Goal: Task Accomplishment & Management: Manage account settings

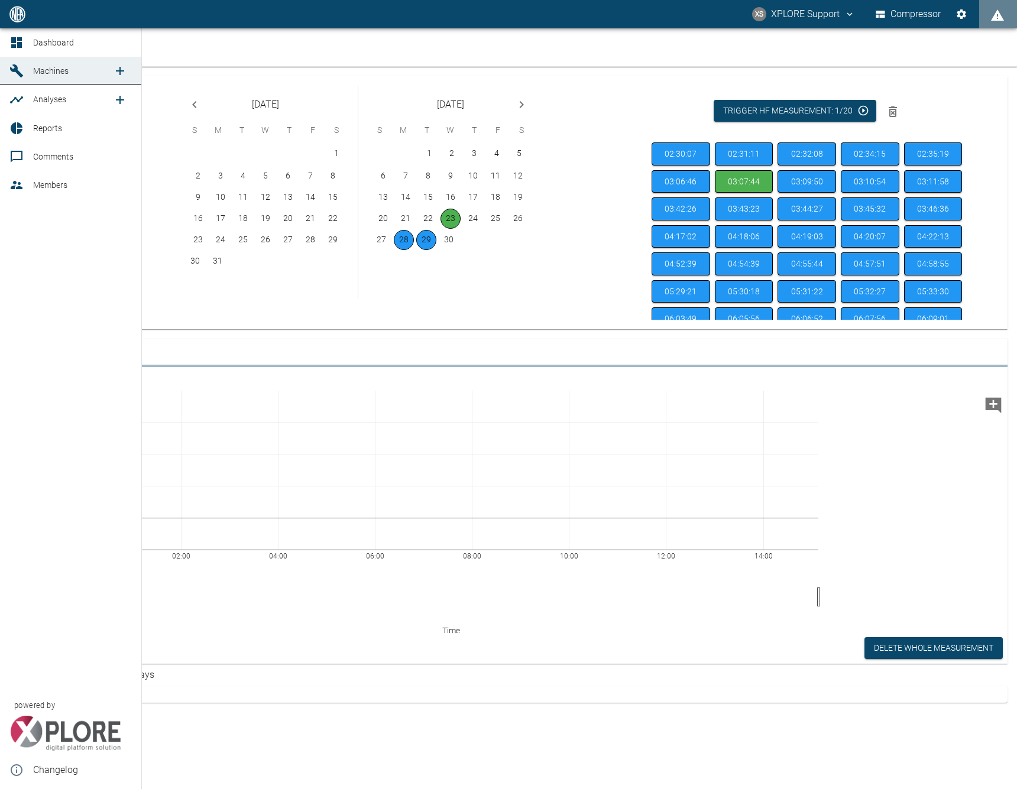
click at [18, 40] on icon at bounding box center [16, 42] width 11 height 11
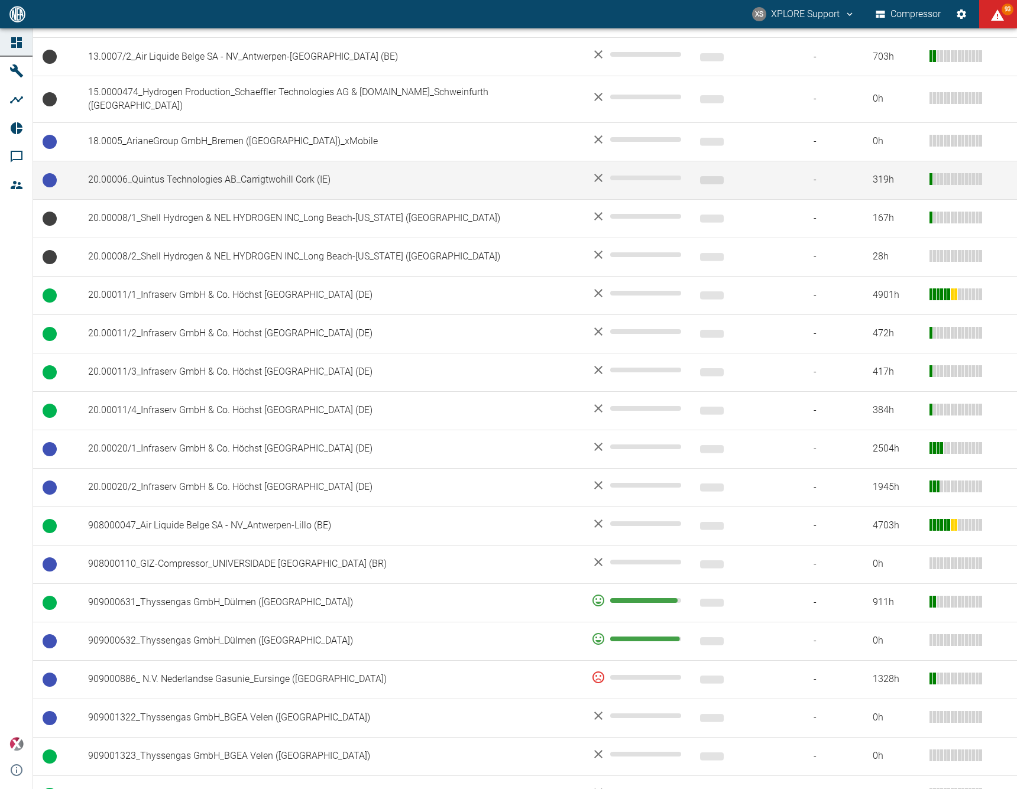
scroll to position [599, 0]
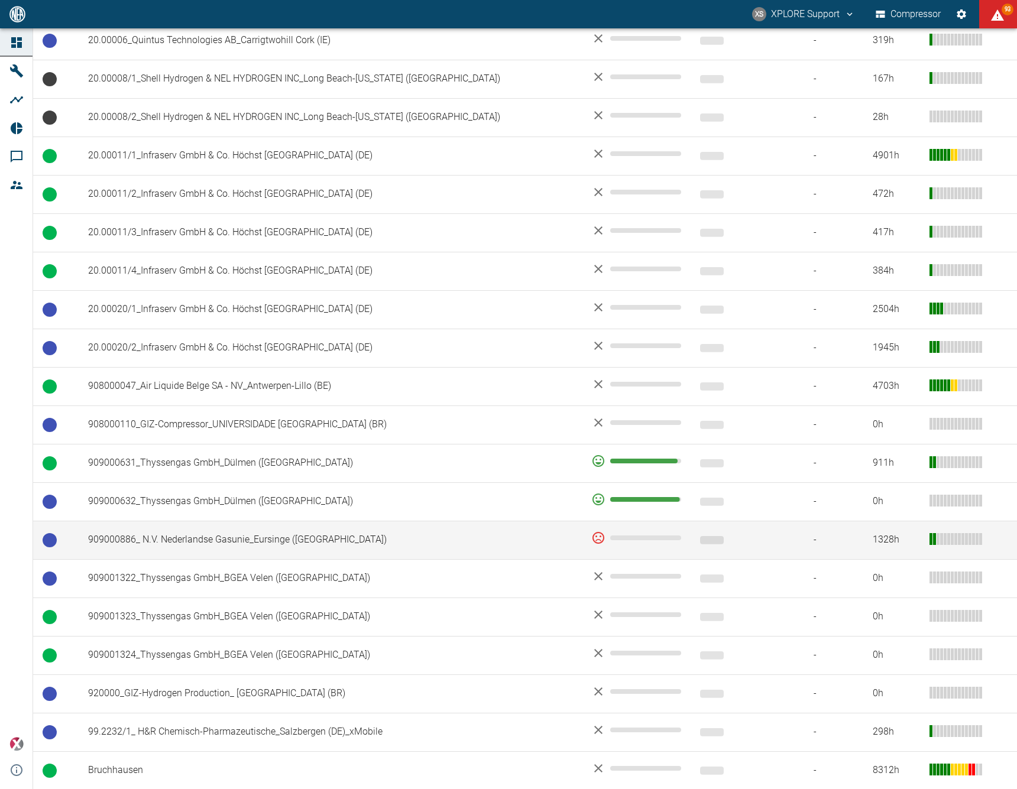
click at [380, 521] on td "909000886_ N.V. Nederlandse Gasunie_Eursinge ([GEOGRAPHIC_DATA])" at bounding box center [330, 540] width 503 height 38
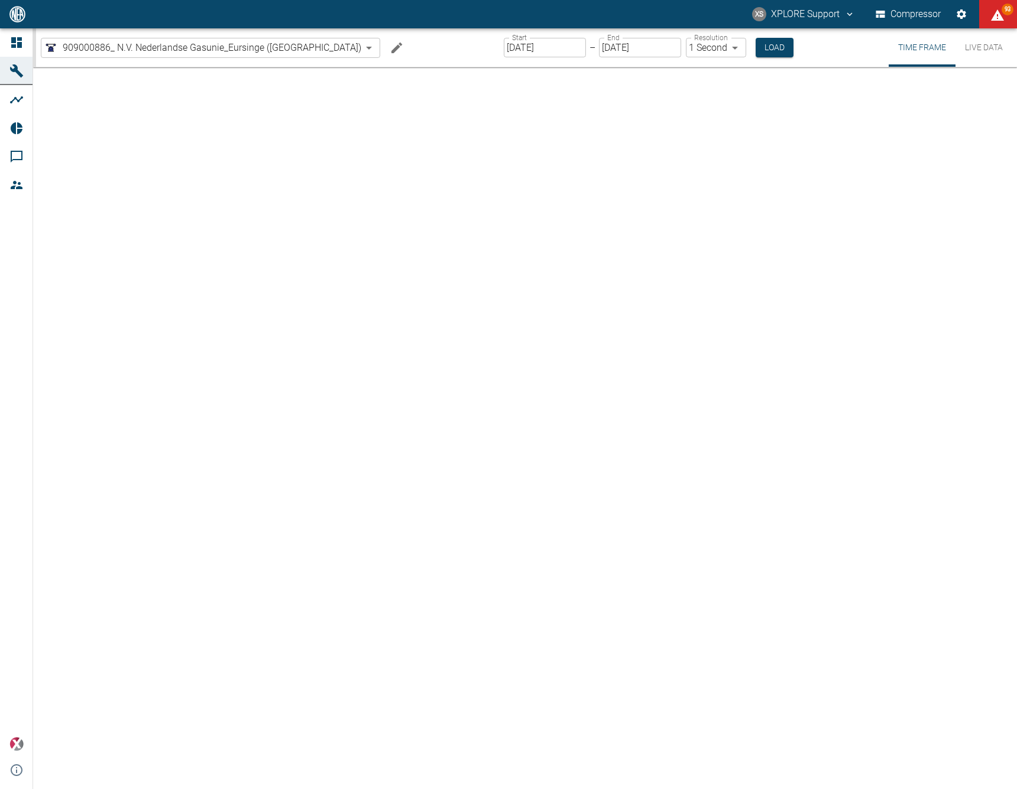
type input "2min"
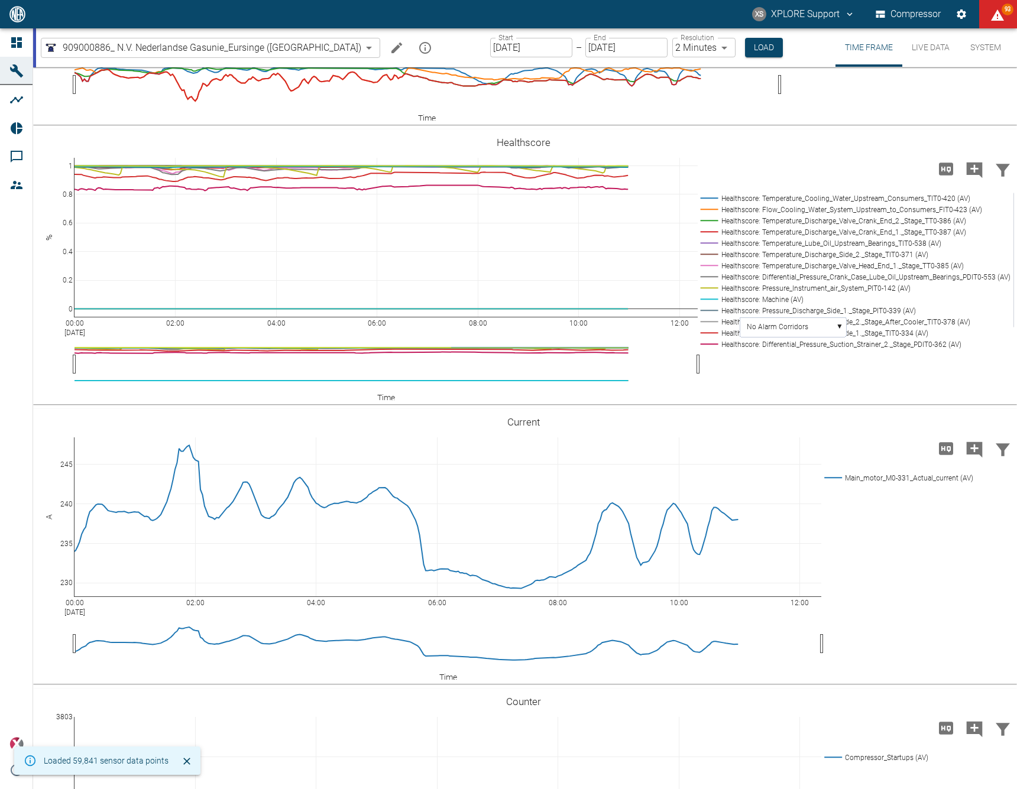
scroll to position [2081, 0]
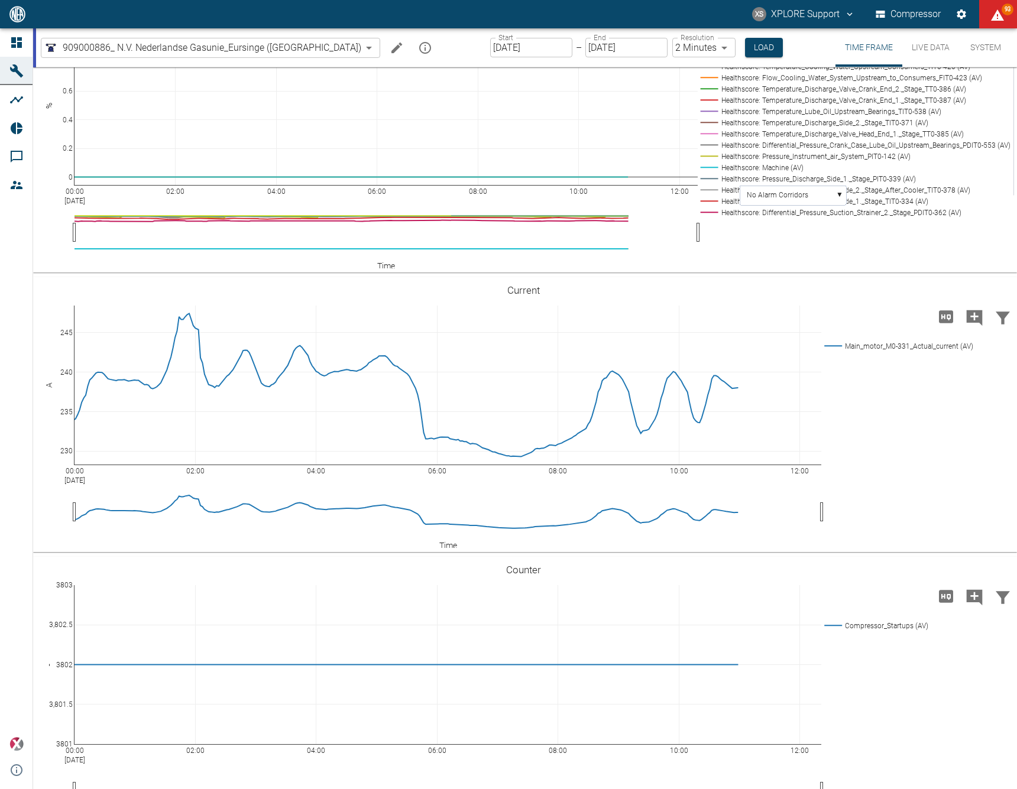
click at [490, 46] on input "[DATE]" at bounding box center [531, 48] width 82 height 20
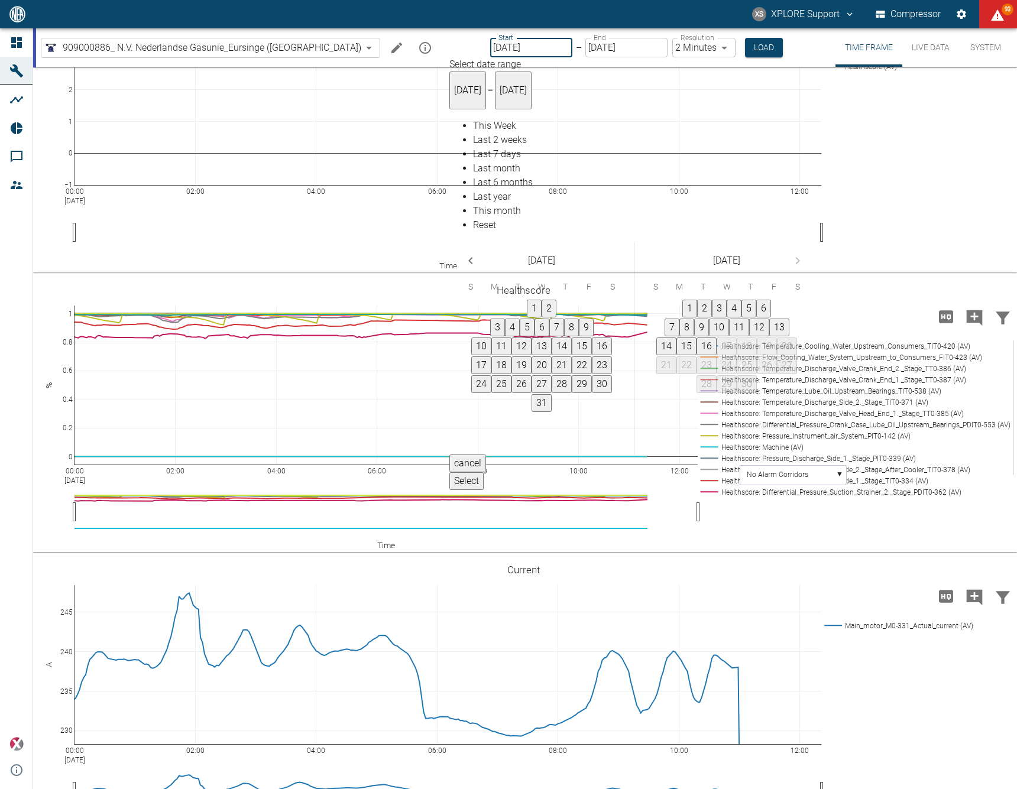
type input "[DATE]"
type input "10min"
type input "[DATE]"
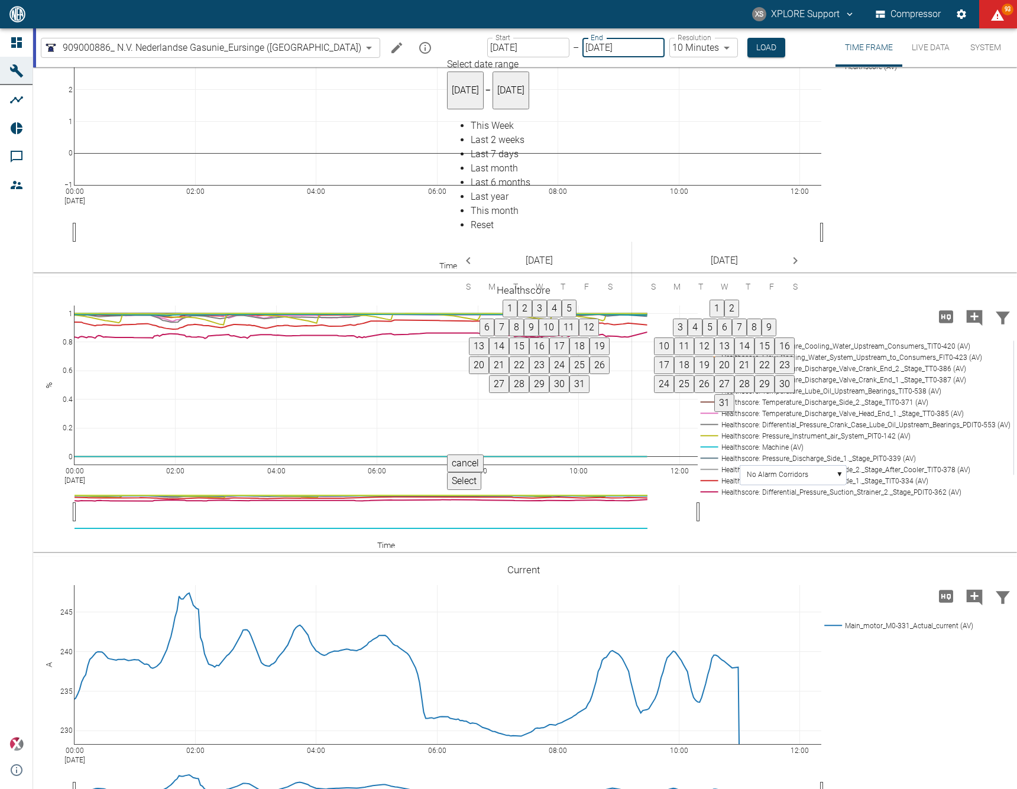
click at [582, 44] on input "[DATE]" at bounding box center [623, 48] width 82 height 20
type input "[DATE]"
type input "2min"
type input "09/06/0005"
type input "10min"
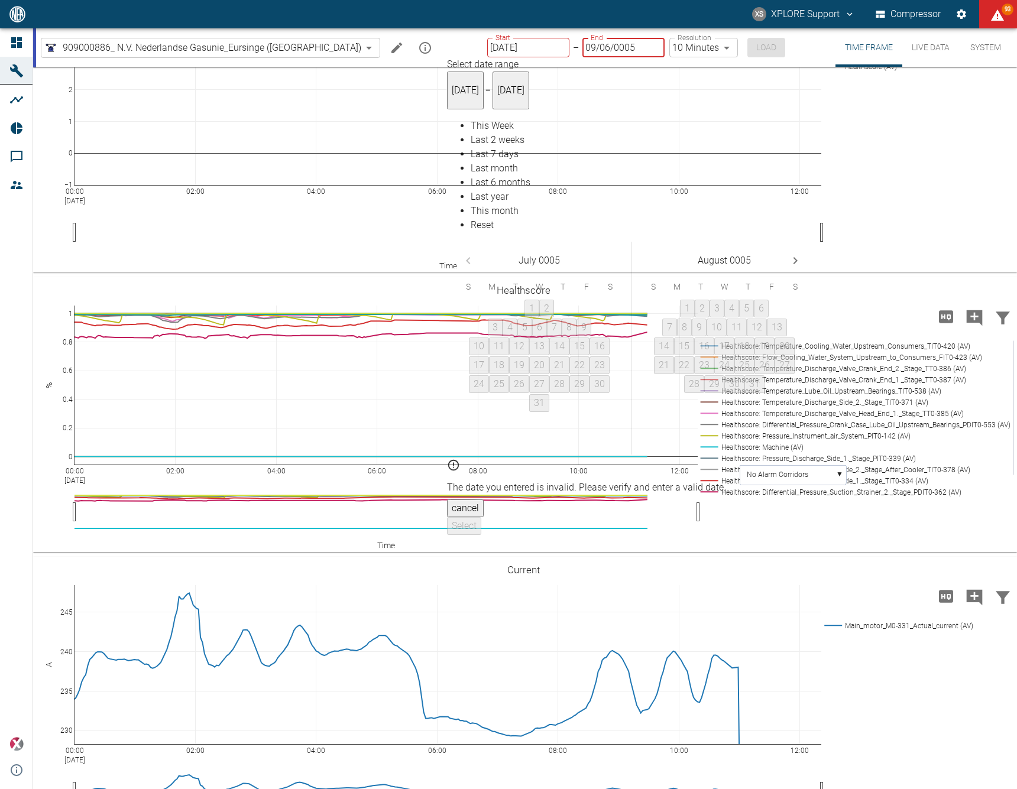
click at [582, 49] on input "09/06/0005" at bounding box center [623, 48] width 82 height 20
type input "[DATE]"
type input "2min"
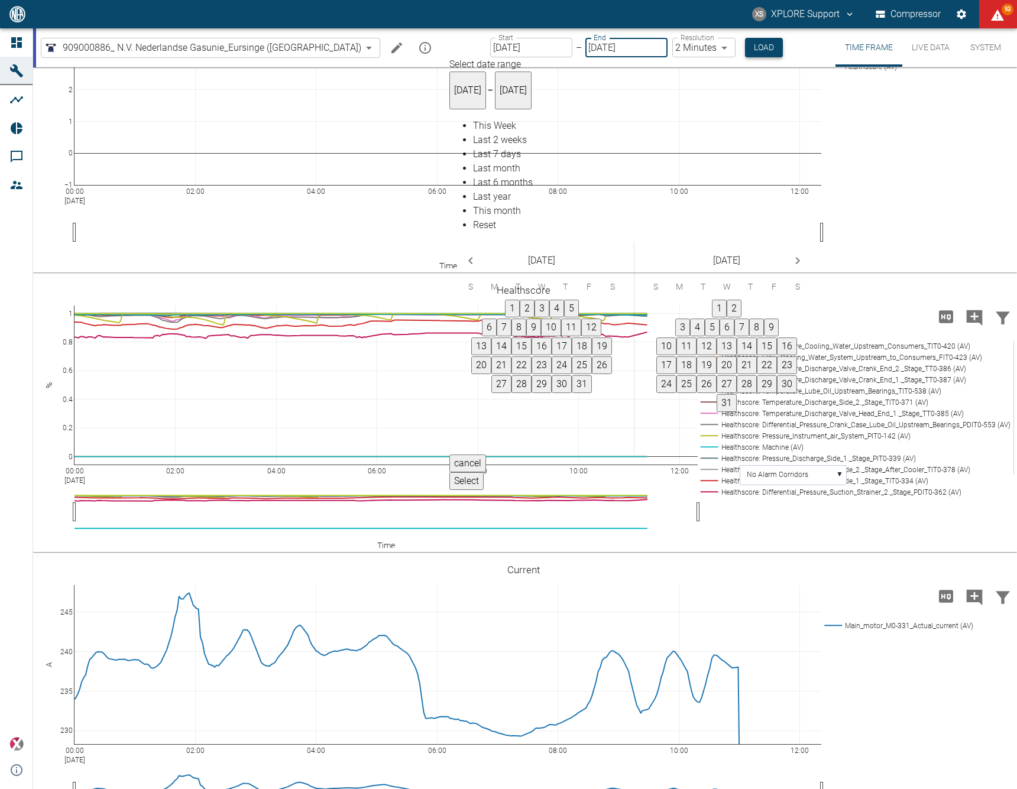
click at [745, 44] on button "Load" at bounding box center [764, 48] width 38 height 20
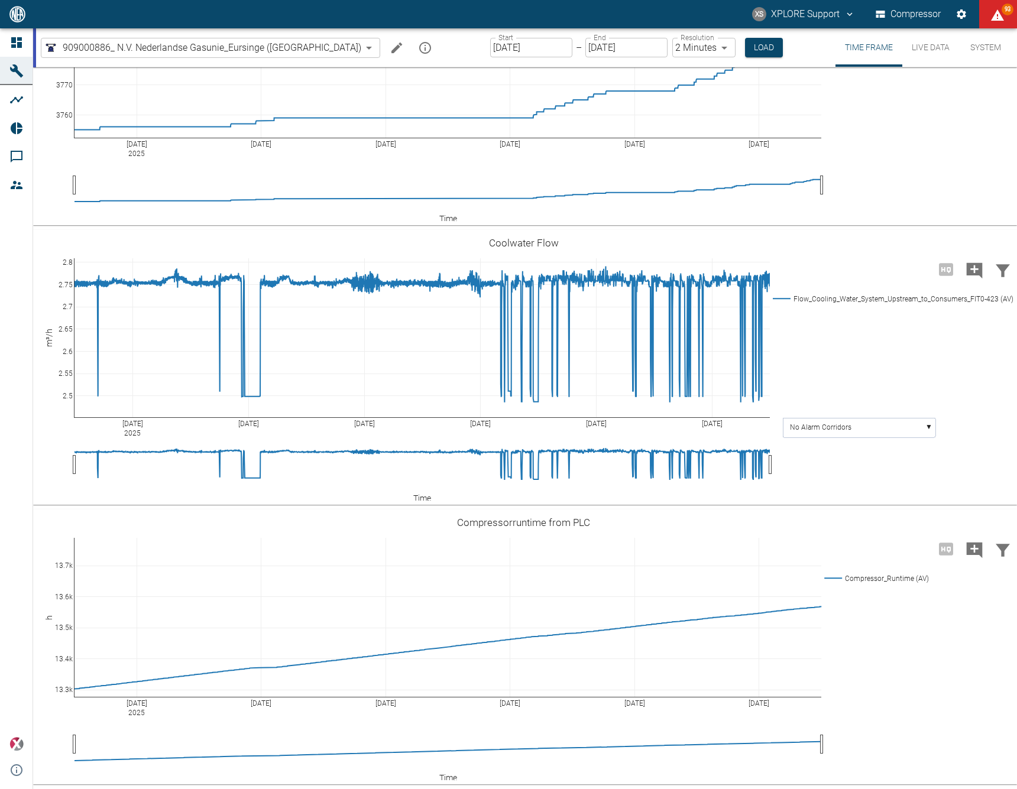
scroll to position [2714, 0]
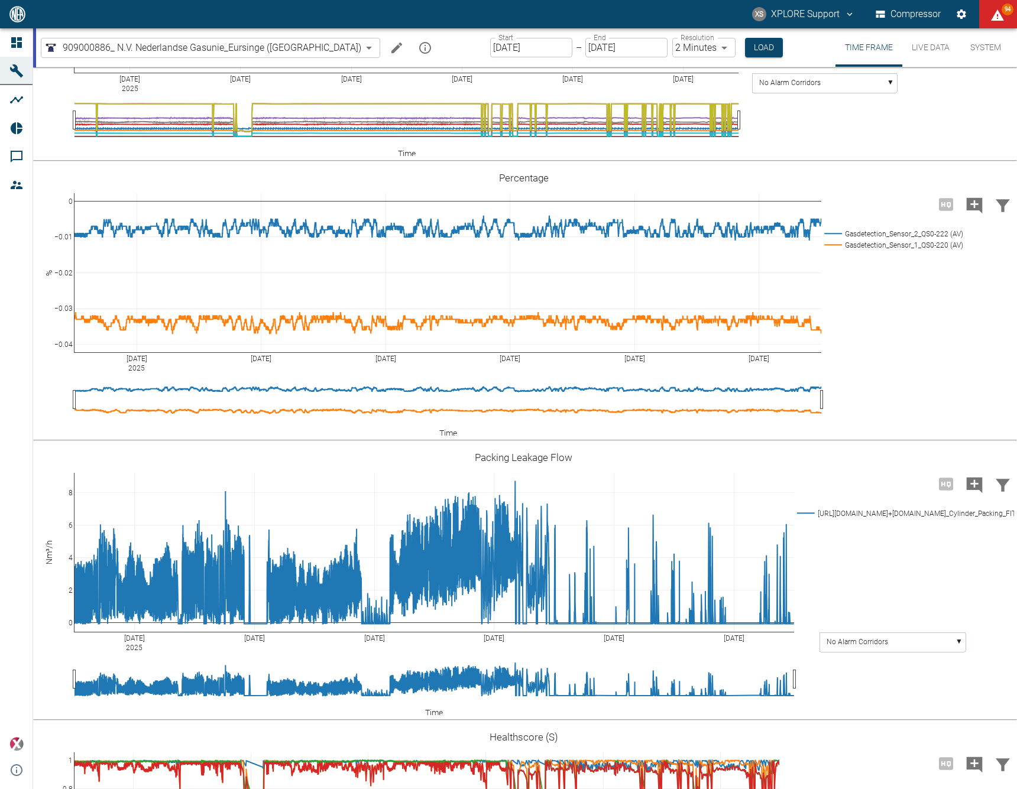
scroll to position [1272, 0]
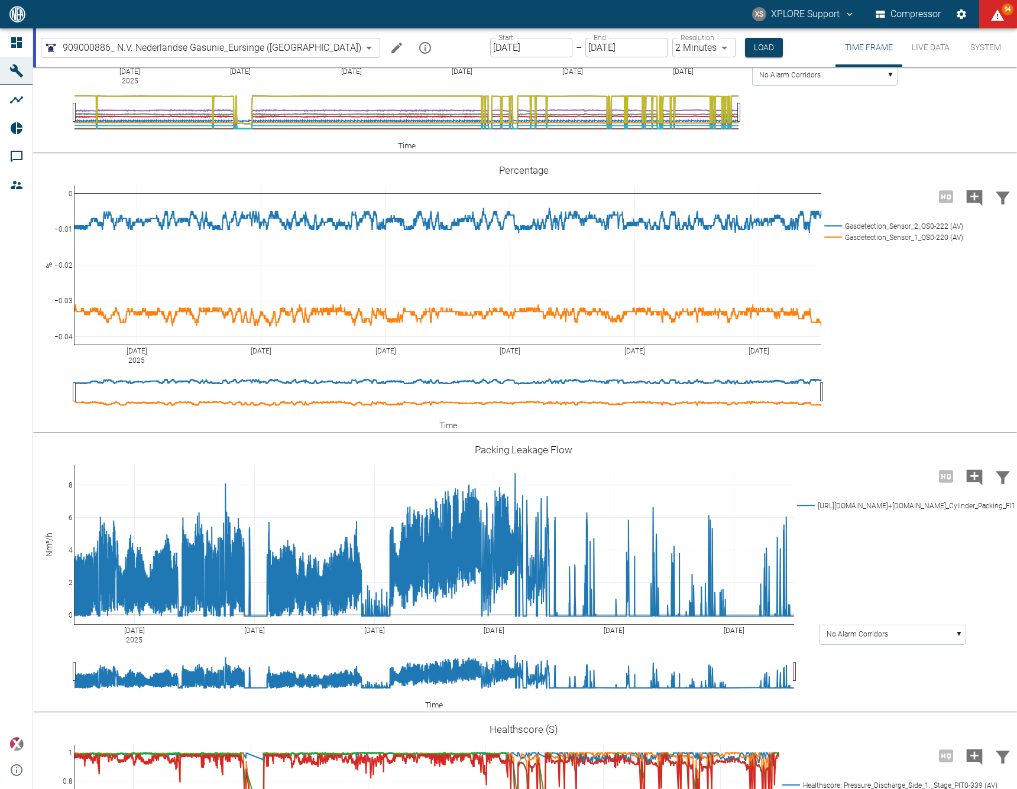
click at [794, 8] on rect at bounding box center [874, 2] width 272 height 11
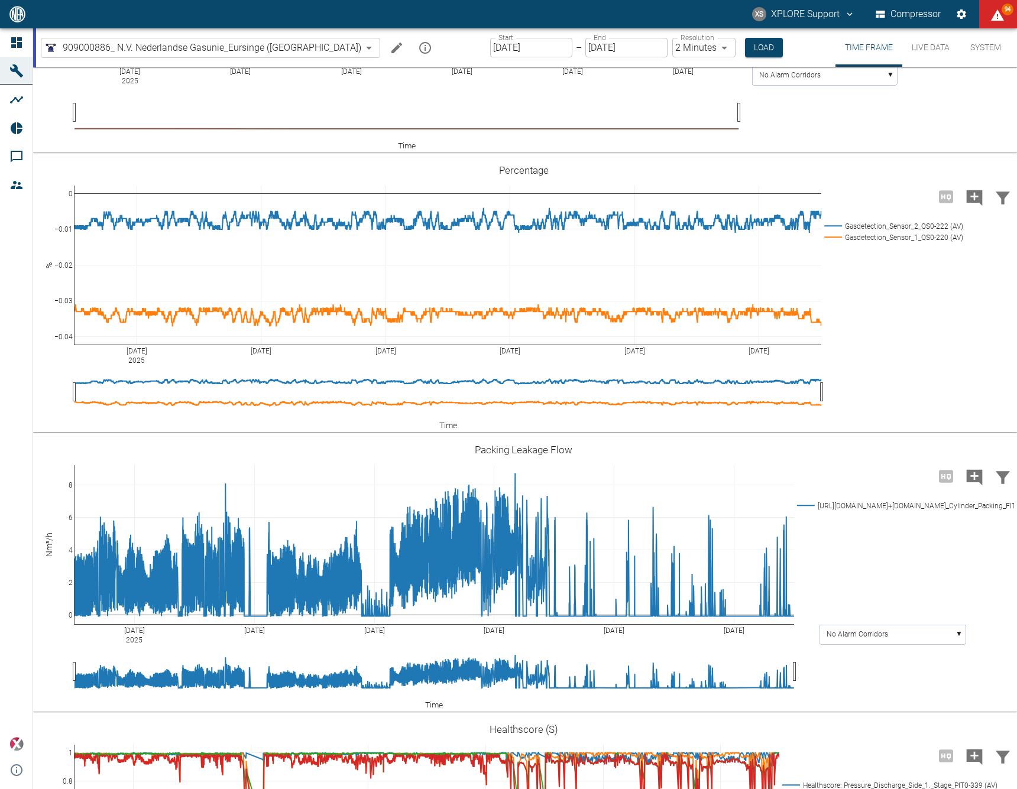
click at [794, 8] on rect at bounding box center [874, 2] width 272 height 11
click at [818, 8] on rect at bounding box center [874, 2] width 272 height 11
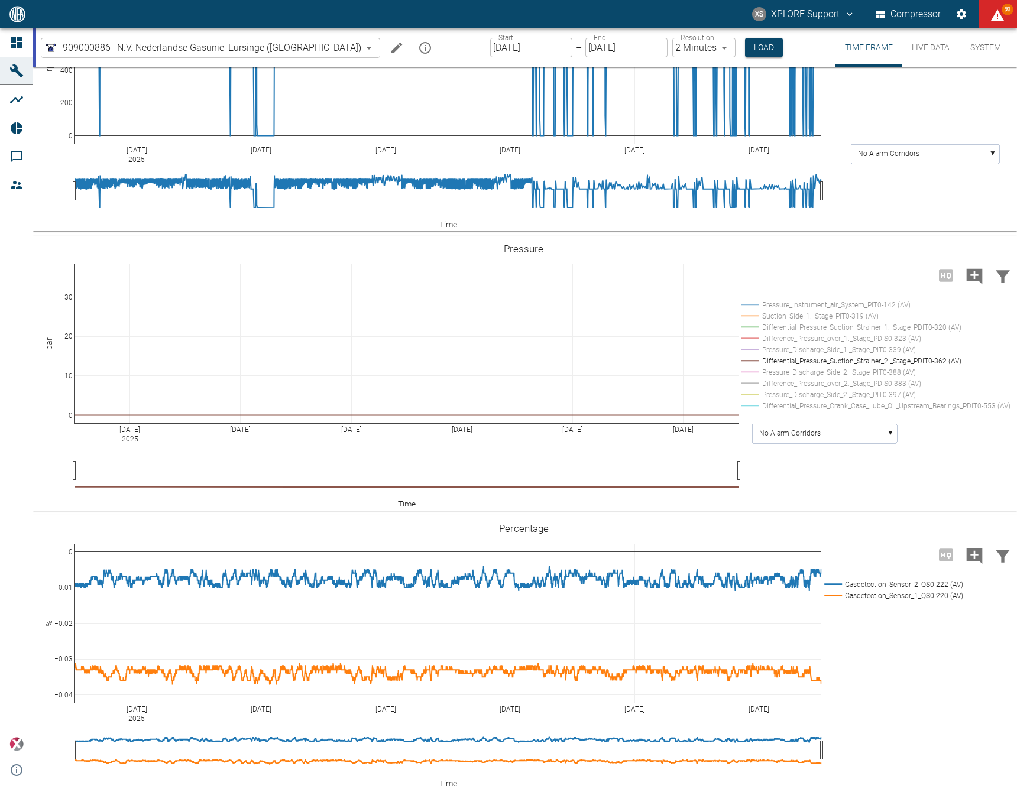
scroll to position [1092, 0]
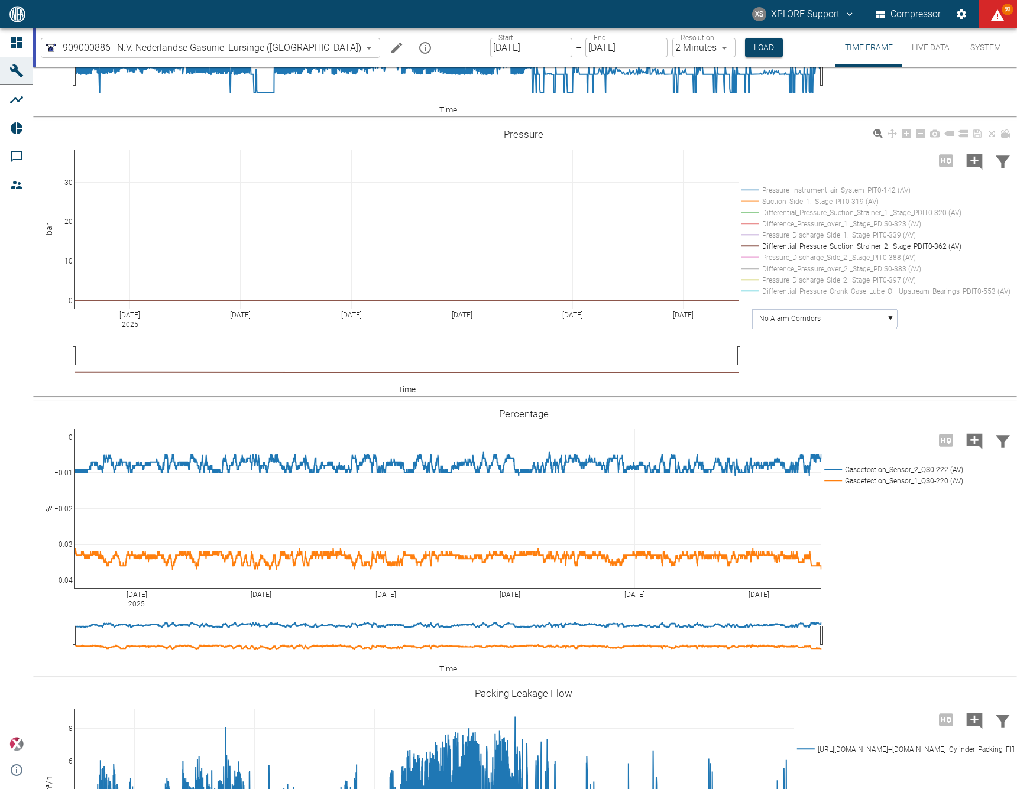
click at [840, 218] on rect at bounding box center [874, 212] width 272 height 11
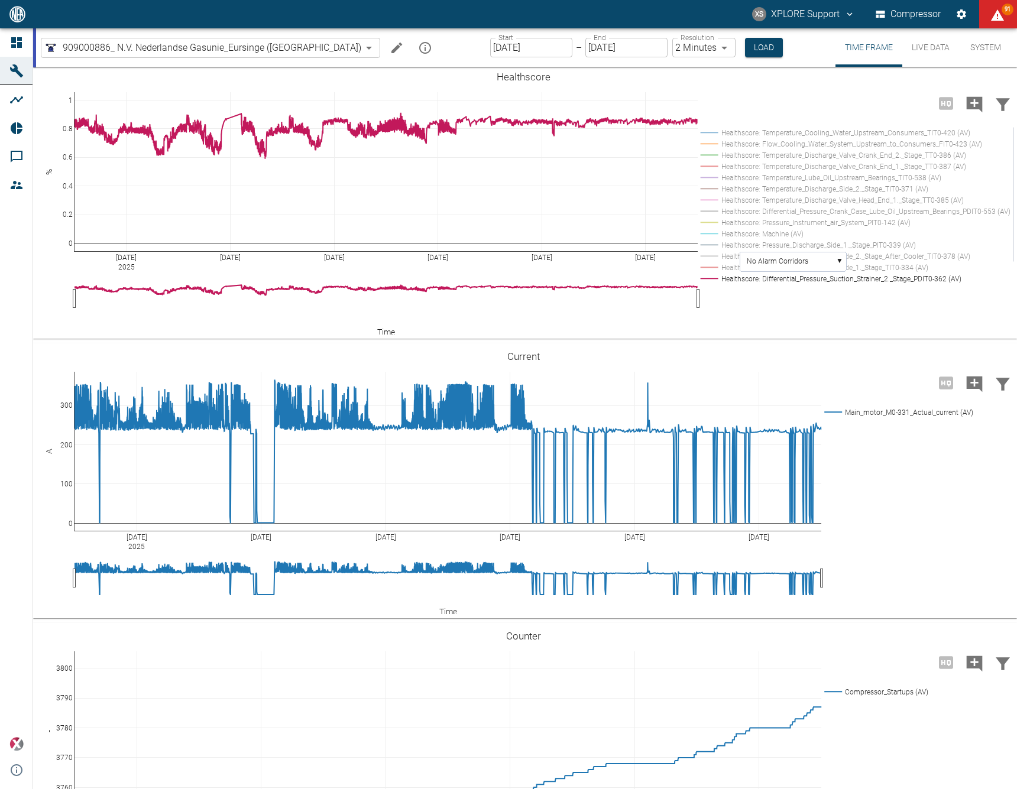
scroll to position [2552, 0]
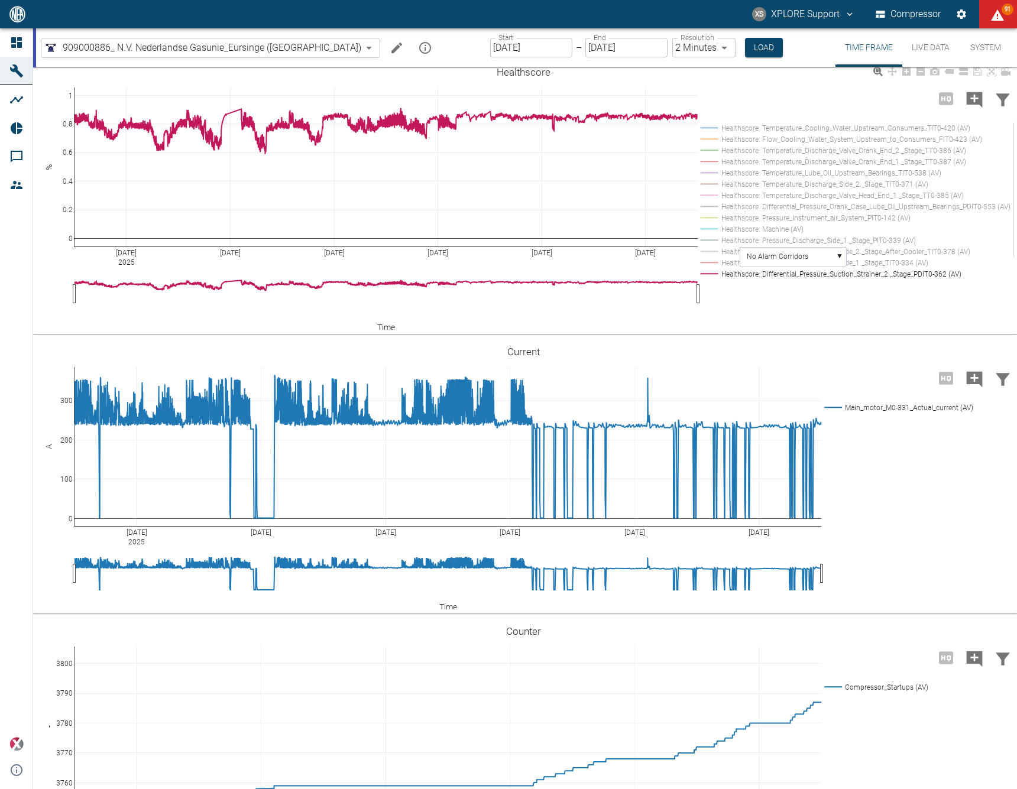
click at [885, 212] on rect at bounding box center [853, 206] width 313 height 11
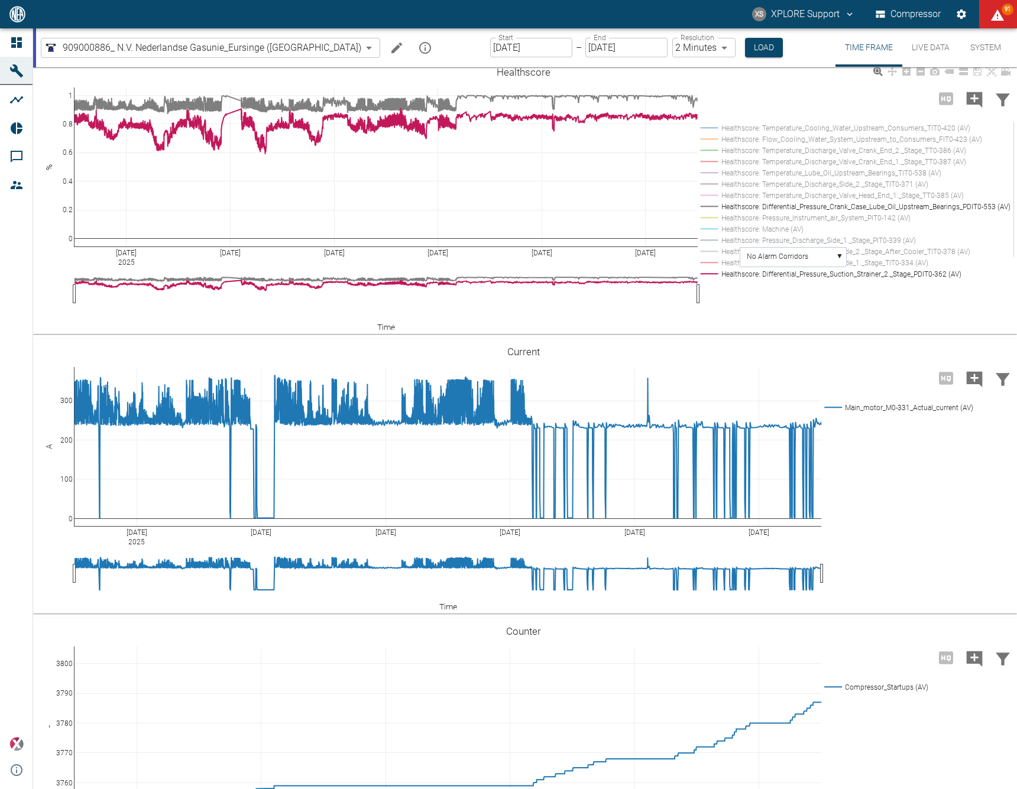
click at [885, 212] on rect at bounding box center [853, 206] width 313 height 11
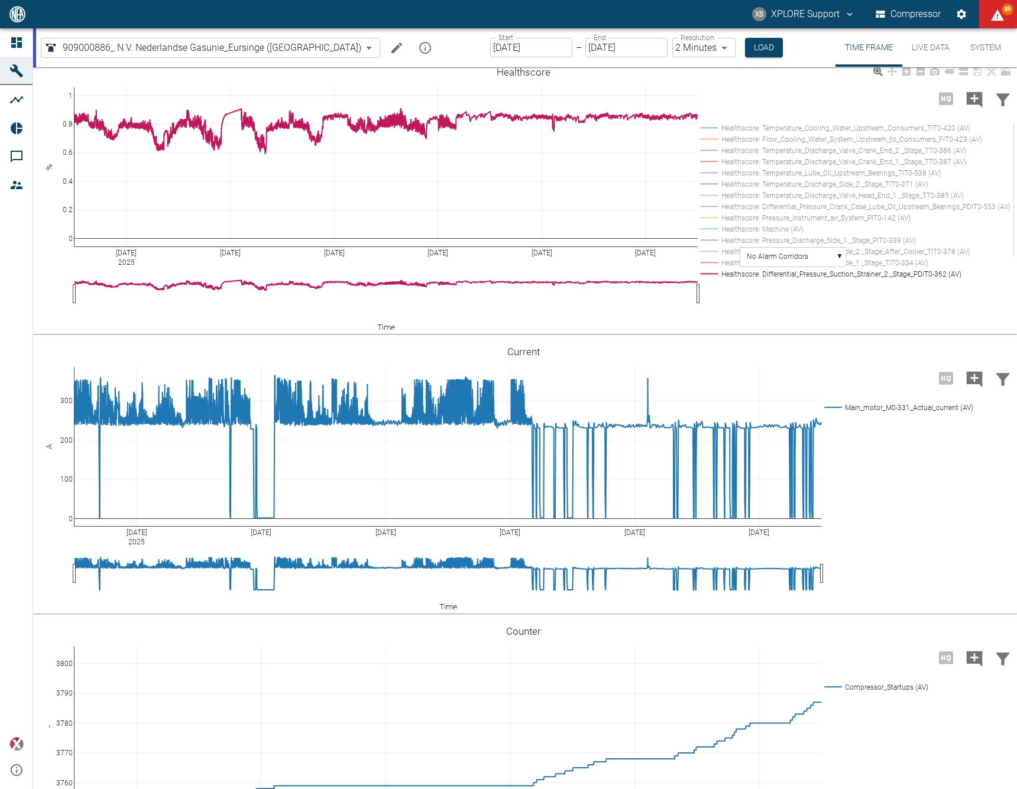
scroll to position [2630, 0]
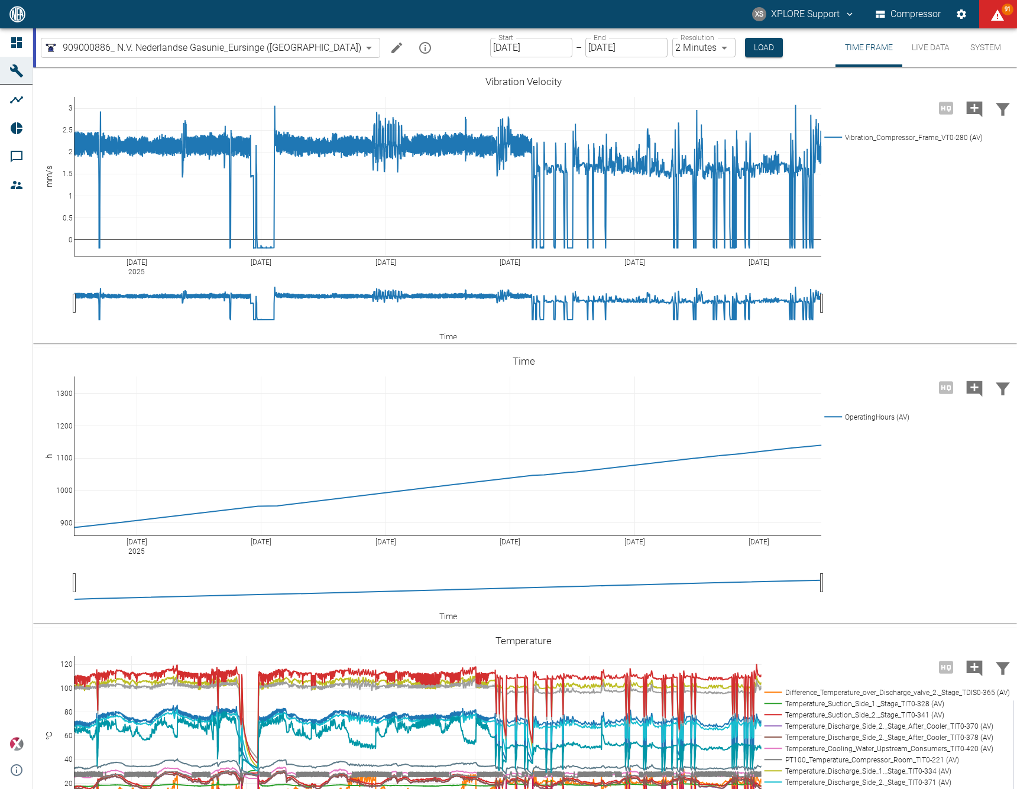
scroll to position [2630, 0]
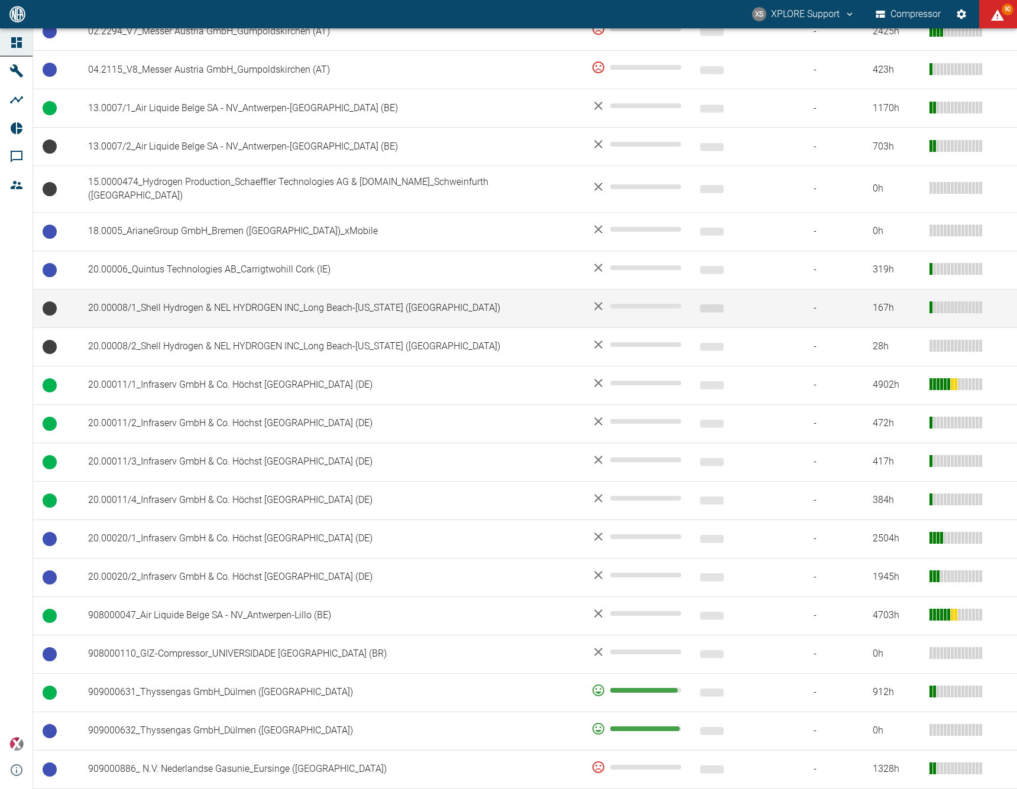
scroll to position [445, 0]
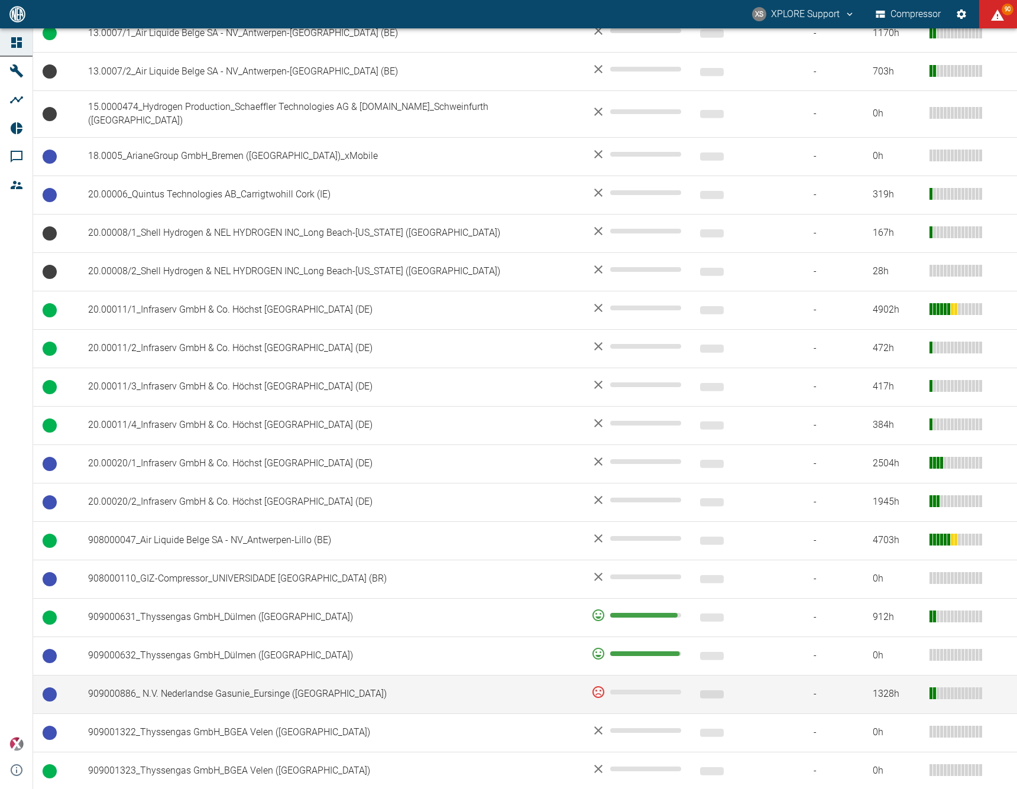
click at [433, 675] on td "909000886_ N.V. Nederlandse Gasunie_Eursinge ([GEOGRAPHIC_DATA])" at bounding box center [330, 694] width 503 height 38
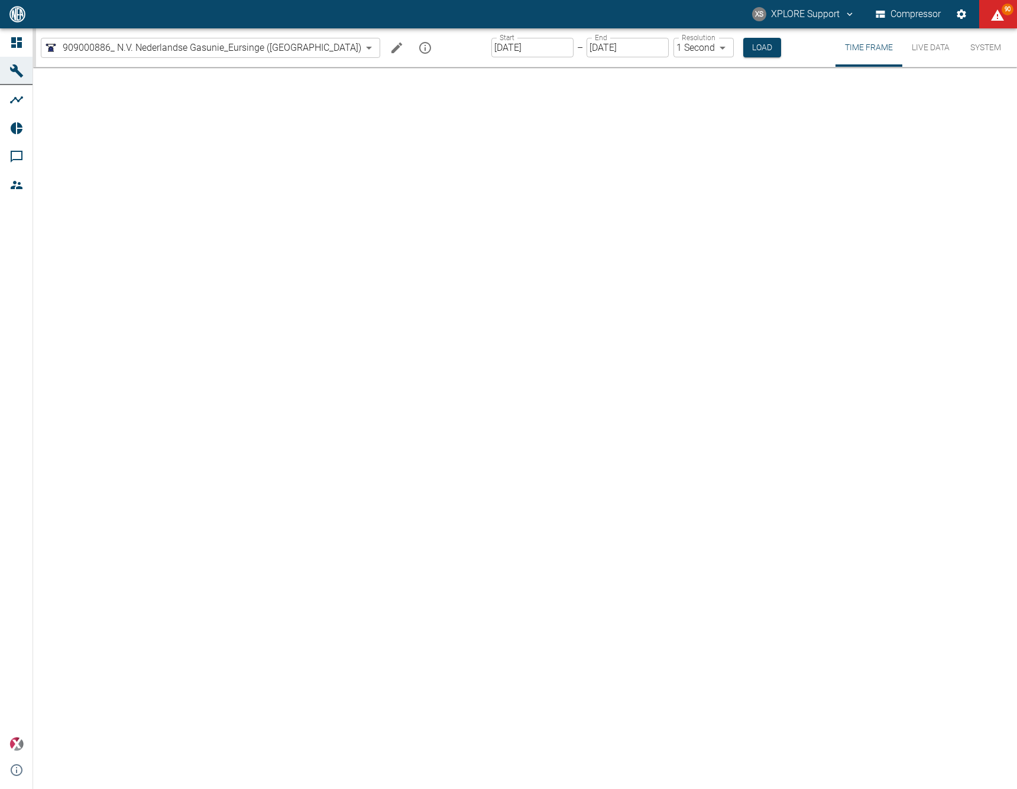
type input "2min"
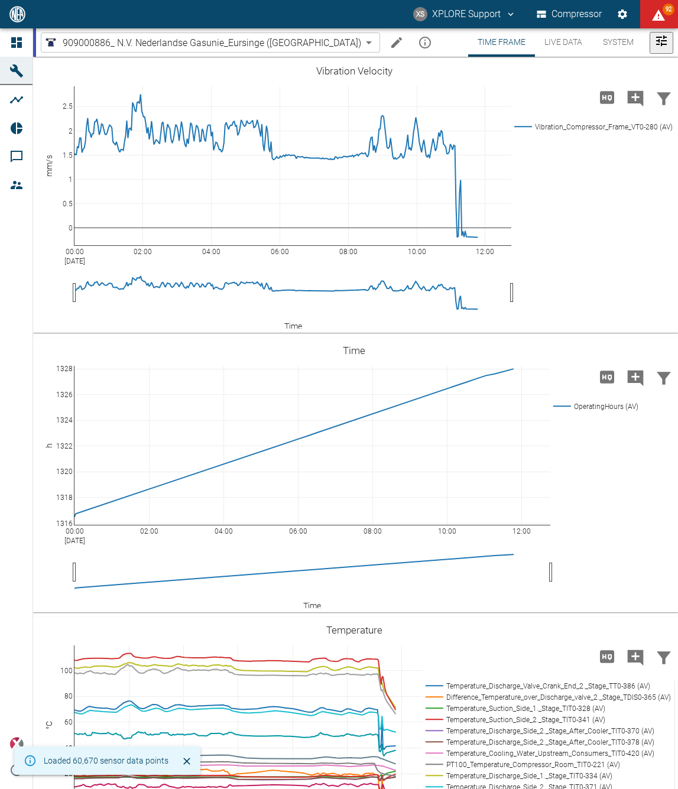
click at [507, 12] on icon "compressors@neaxplore.com" at bounding box center [510, 14] width 11 height 11
click at [507, 788] on div at bounding box center [339, 798] width 678 height 0
click at [486, 17] on button "XS XPLORE Support" at bounding box center [464, 14] width 106 height 21
click at [515, 788] on div at bounding box center [339, 798] width 678 height 0
click at [501, 20] on button "XS XPLORE Support" at bounding box center [464, 14] width 106 height 21
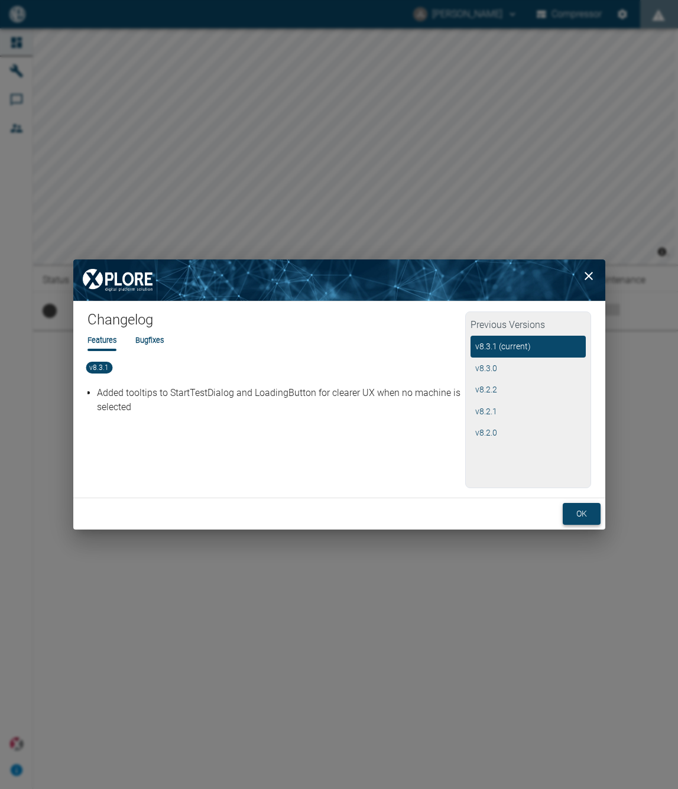
click at [582, 514] on button "ok" at bounding box center [582, 514] width 38 height 22
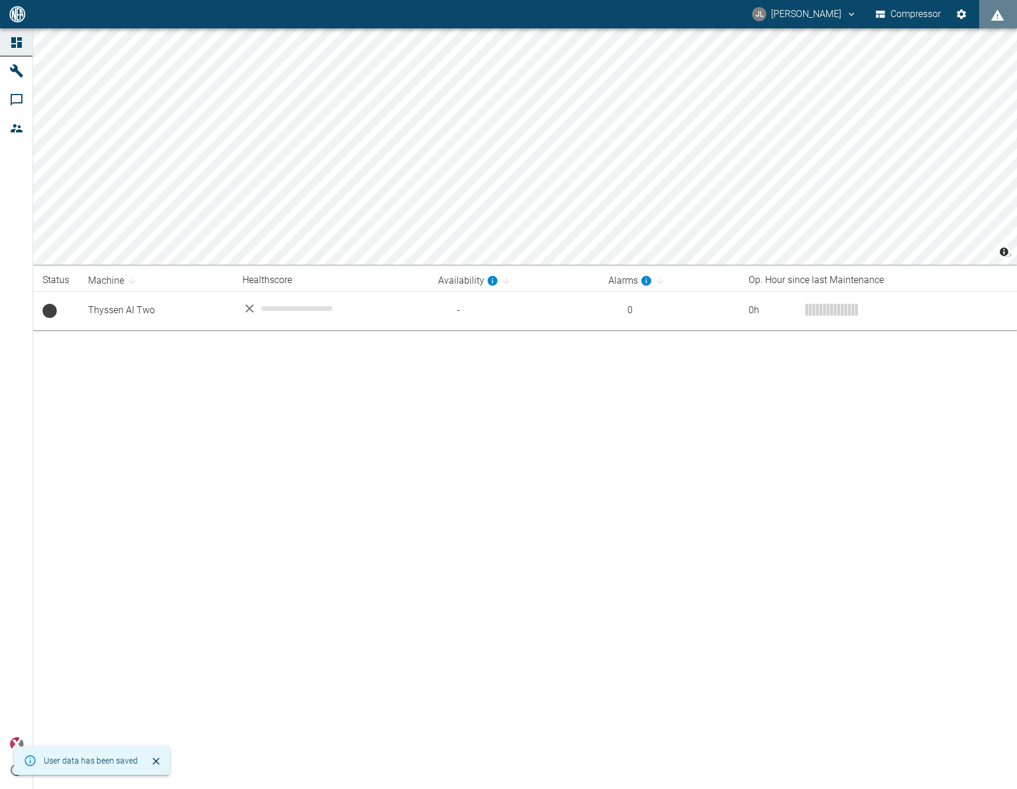
click at [677, 17] on button "JL Jonas Leuchtenberger" at bounding box center [804, 14] width 108 height 21
click at [677, 51] on span "Logout" at bounding box center [831, 47] width 34 height 14
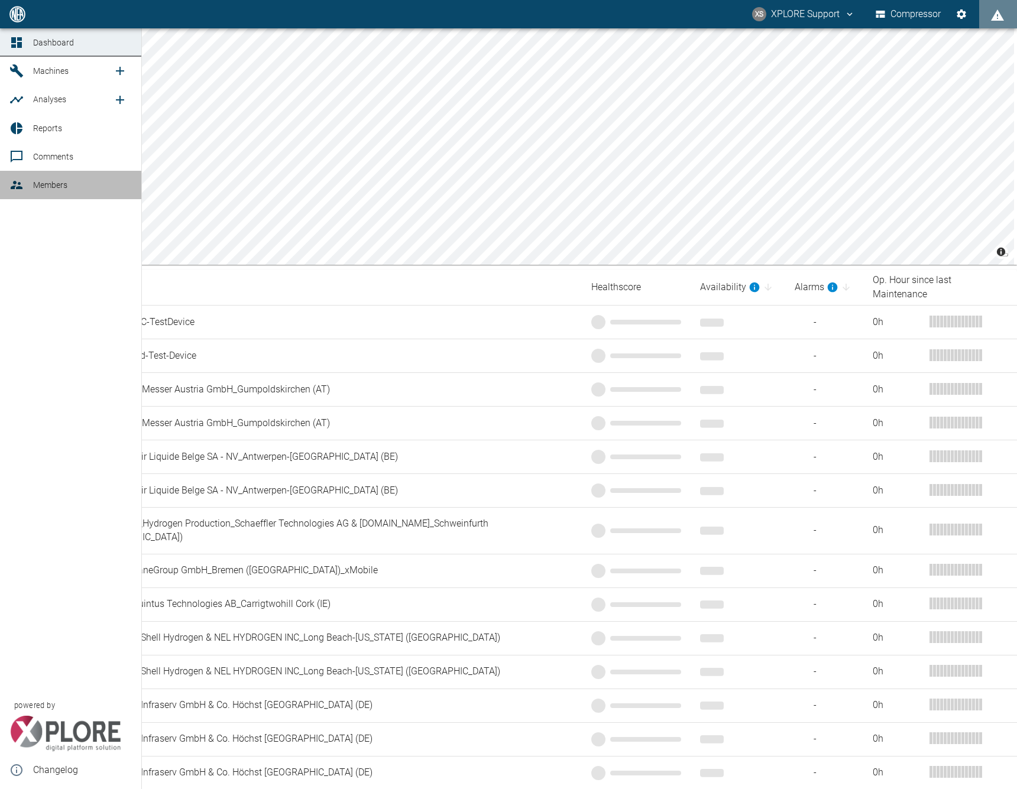
click at [48, 186] on span "Members" at bounding box center [50, 184] width 34 height 9
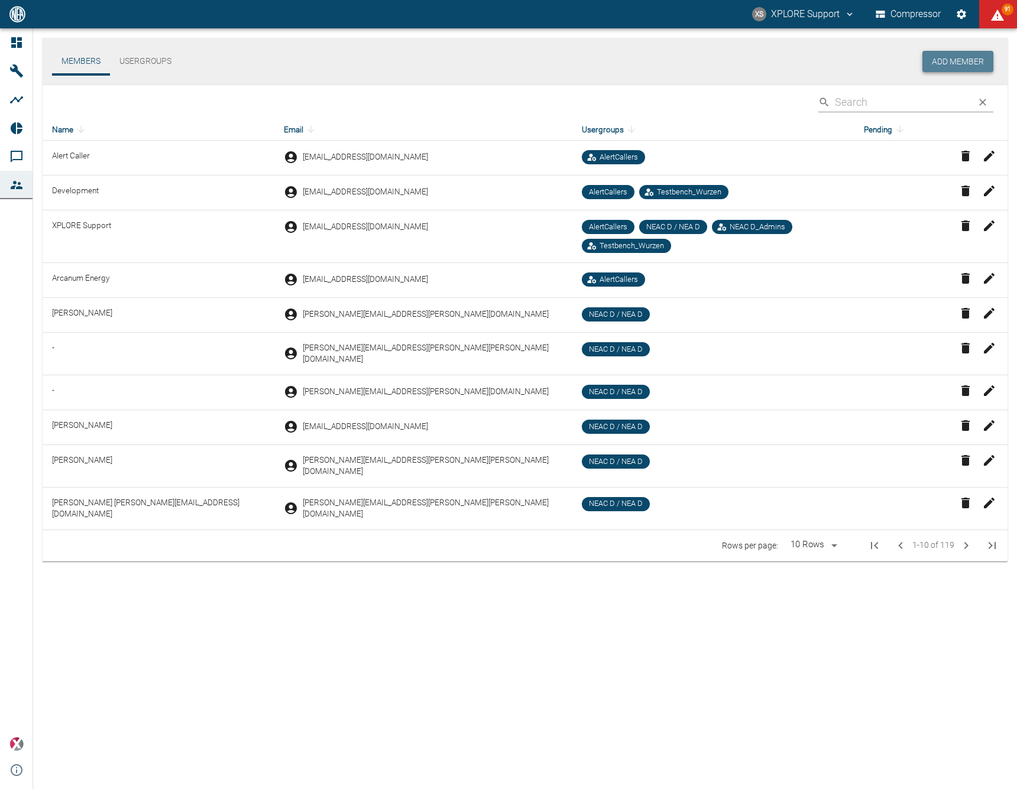
click at [944, 63] on button "Add Member" at bounding box center [957, 62] width 71 height 22
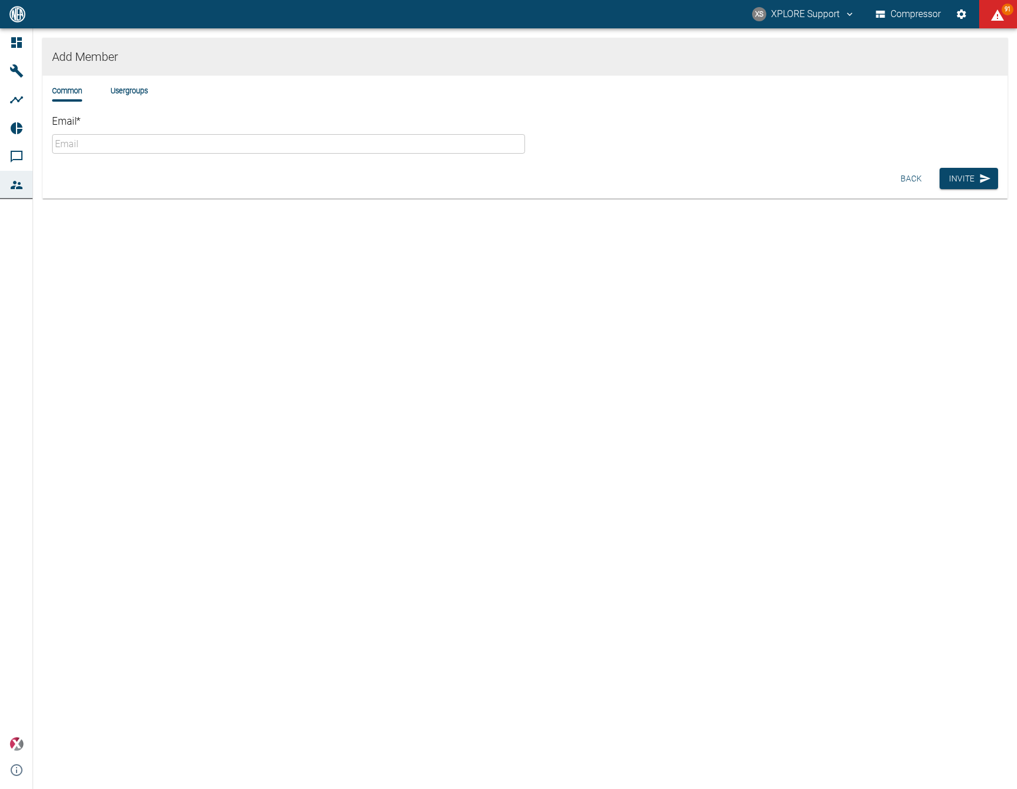
click at [684, 239] on div "Add Member Common Usergroups Email * ​ Back Invite" at bounding box center [524, 134] width 983 height 213
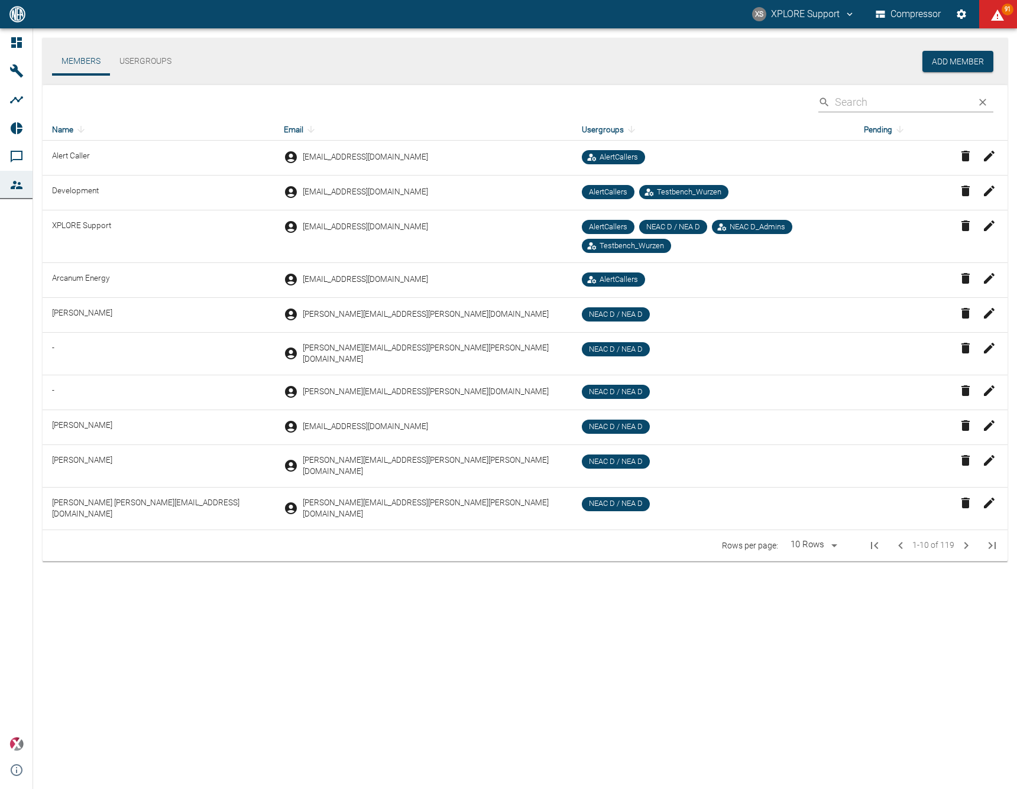
click at [122, 73] on button "Usergroups" at bounding box center [145, 61] width 71 height 28
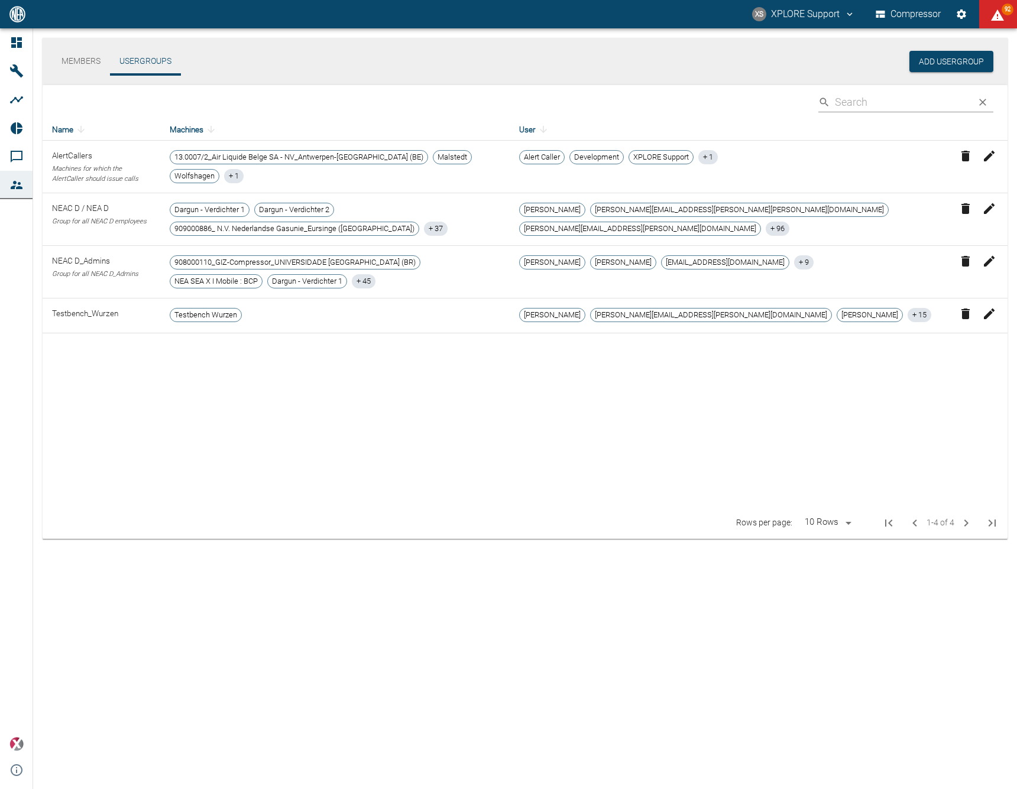
click at [72, 58] on button "Members" at bounding box center [81, 61] width 58 height 28
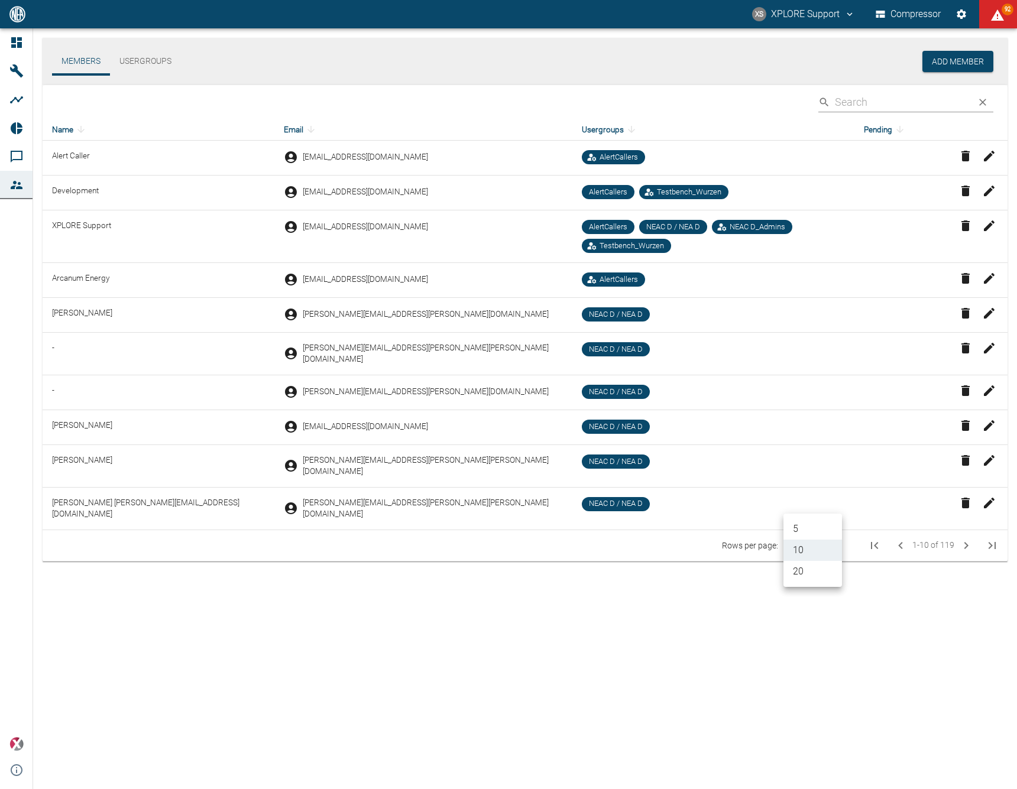
click at [811, 505] on body "XS XPLORE Support Compressor 92 Dashboard Machines Analyses Reports Comments Me…" at bounding box center [508, 394] width 1017 height 789
click at [881, 99] on div at bounding box center [508, 394] width 1017 height 789
click at [860, 101] on input "Search" at bounding box center [900, 102] width 132 height 21
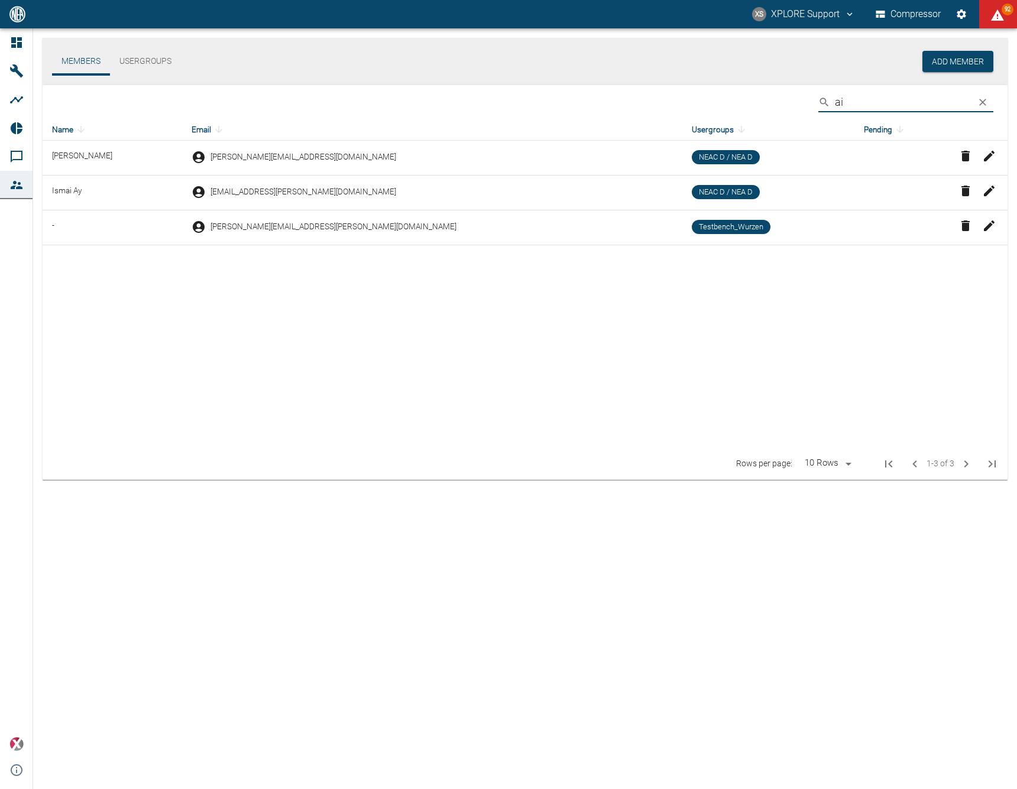
drag, startPoint x: 872, startPoint y: 98, endPoint x: 805, endPoint y: 98, distance: 66.8
click at [805, 98] on div "​ ai" at bounding box center [525, 102] width 964 height 34
type input "Jonas"
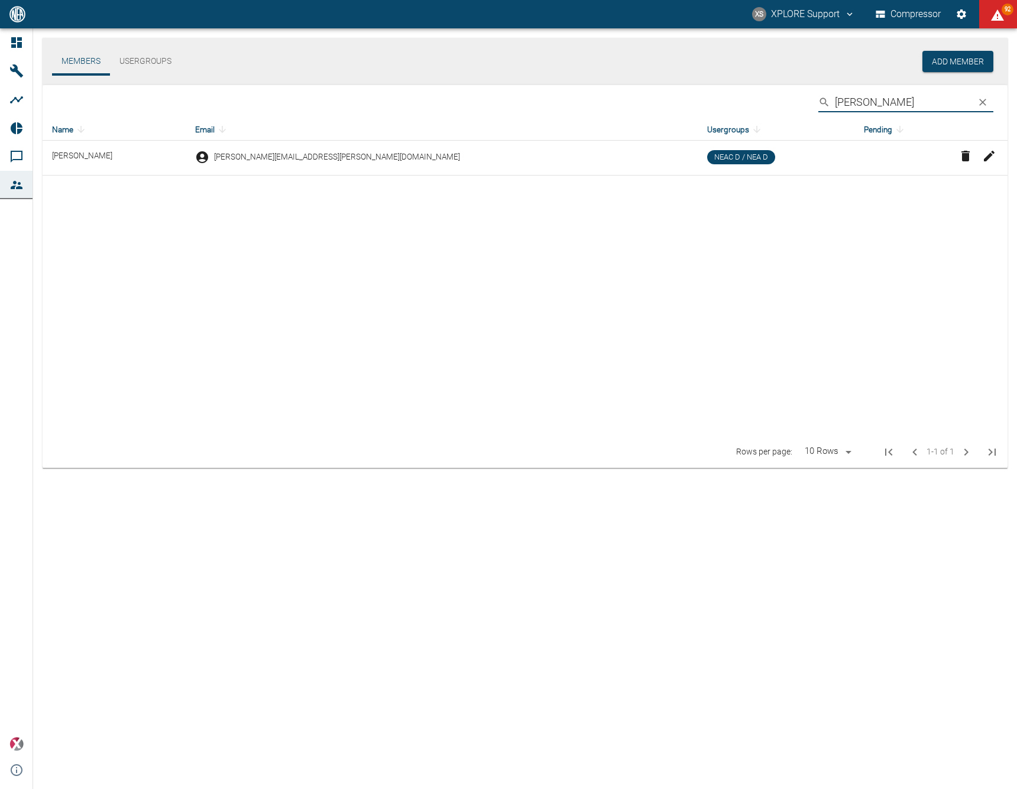
drag, startPoint x: 890, startPoint y: 105, endPoint x: 781, endPoint y: 96, distance: 109.7
click at [781, 96] on div "​ Jonas" at bounding box center [525, 102] width 964 height 34
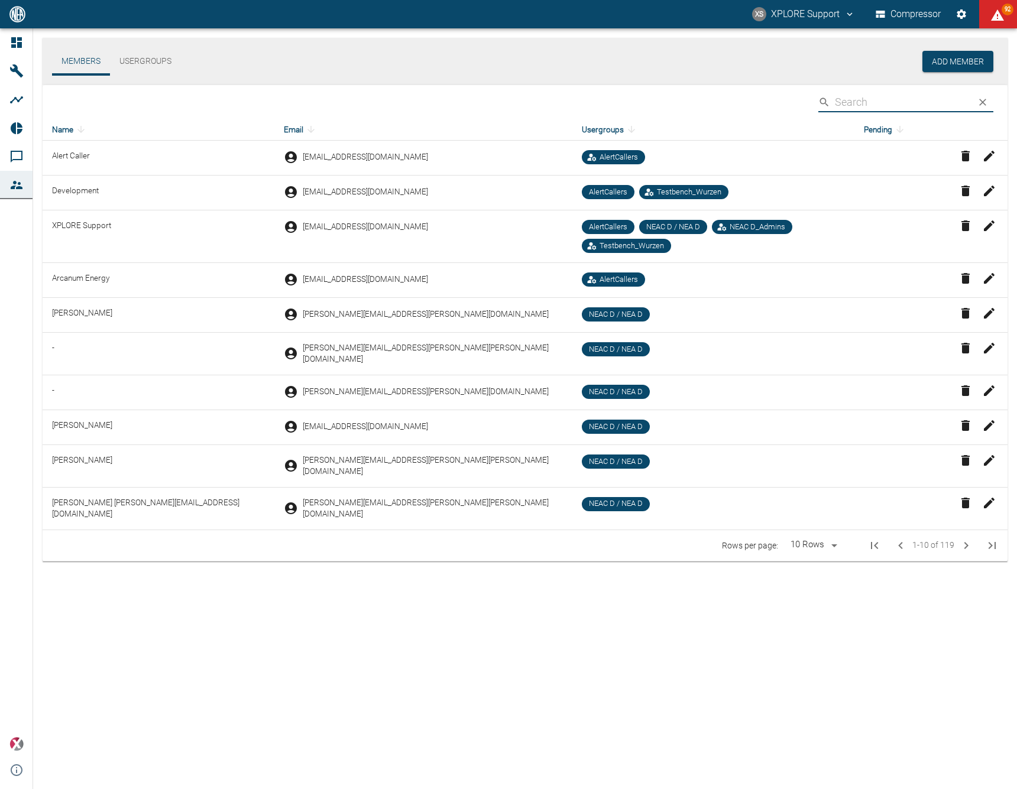
click at [749, 66] on div "Members Usergroups" at bounding box center [487, 61] width 870 height 28
click at [161, 68] on button "Usergroups" at bounding box center [145, 61] width 71 height 28
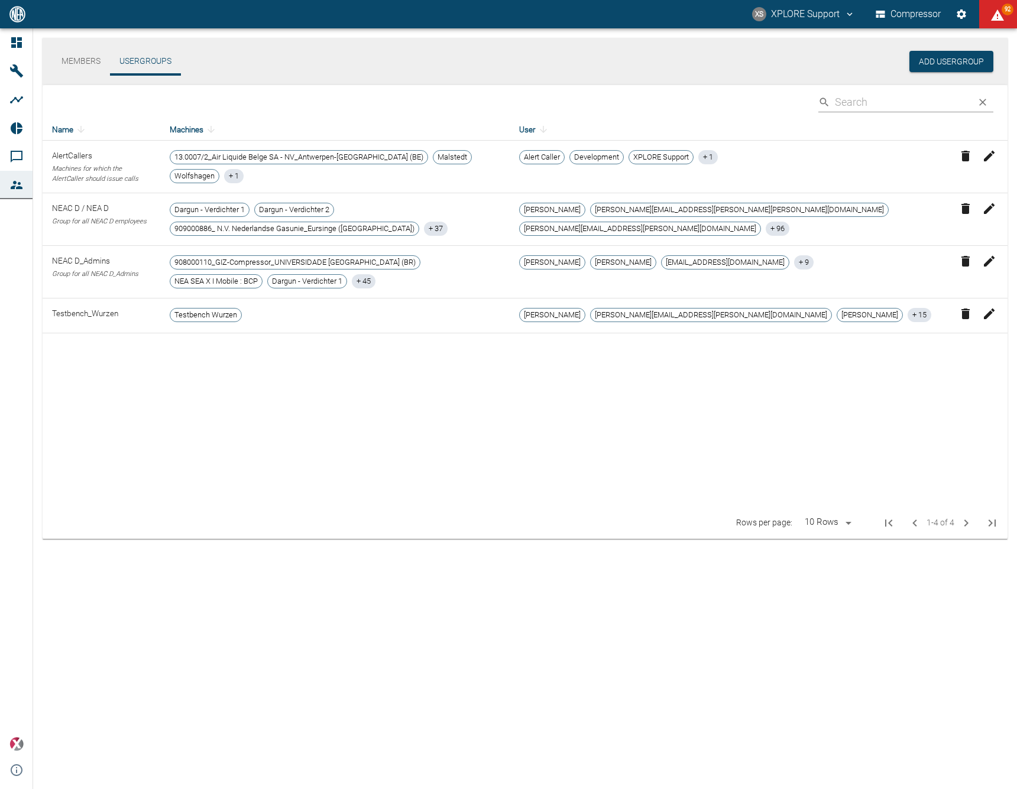
click at [75, 58] on button "Members" at bounding box center [81, 61] width 58 height 28
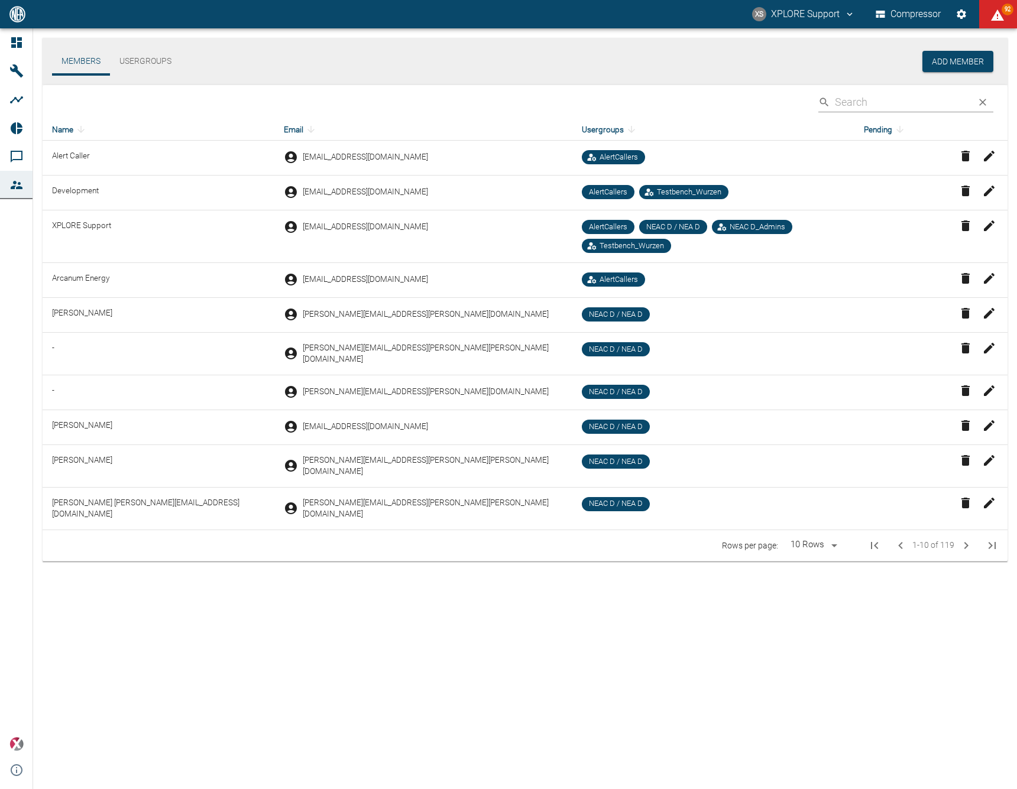
click at [115, 69] on button "Usergroups" at bounding box center [145, 61] width 71 height 28
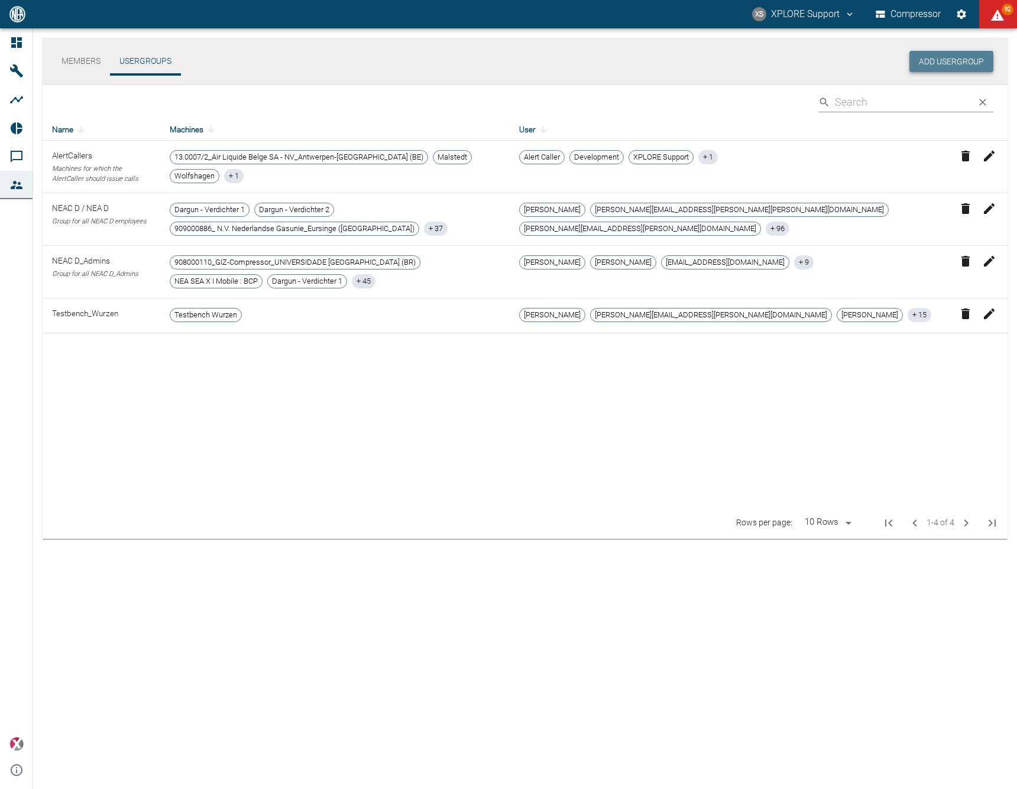
click at [940, 64] on button "Add Usergroup" at bounding box center [951, 62] width 84 height 22
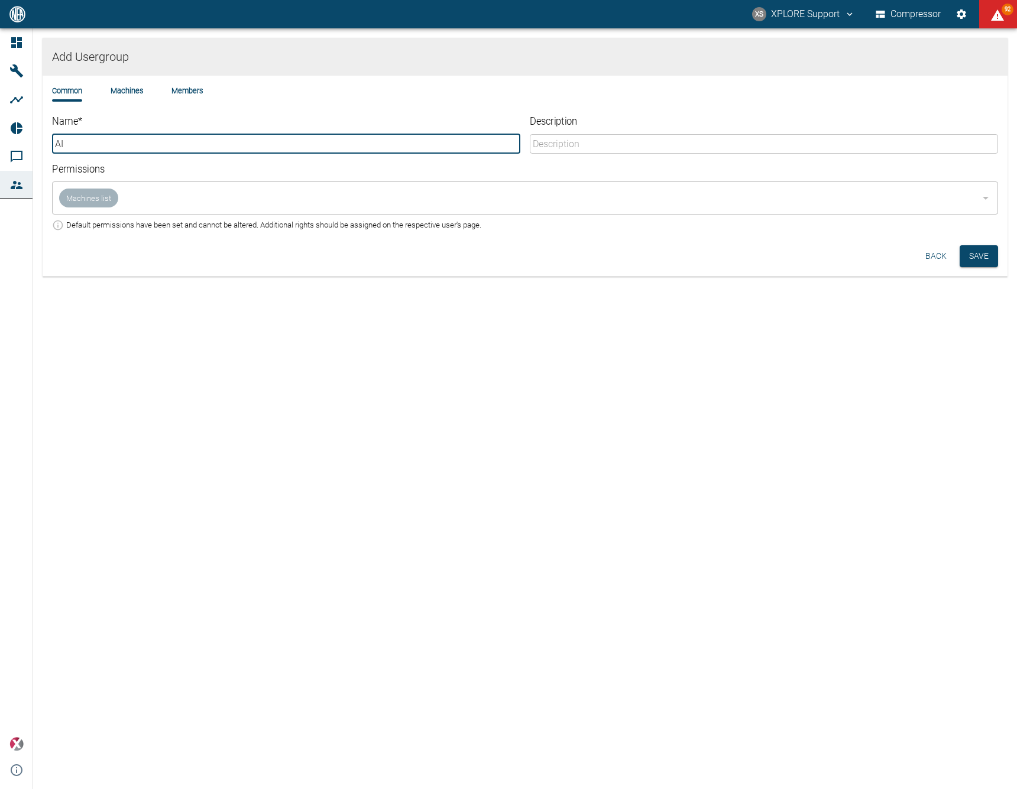
type input "AI"
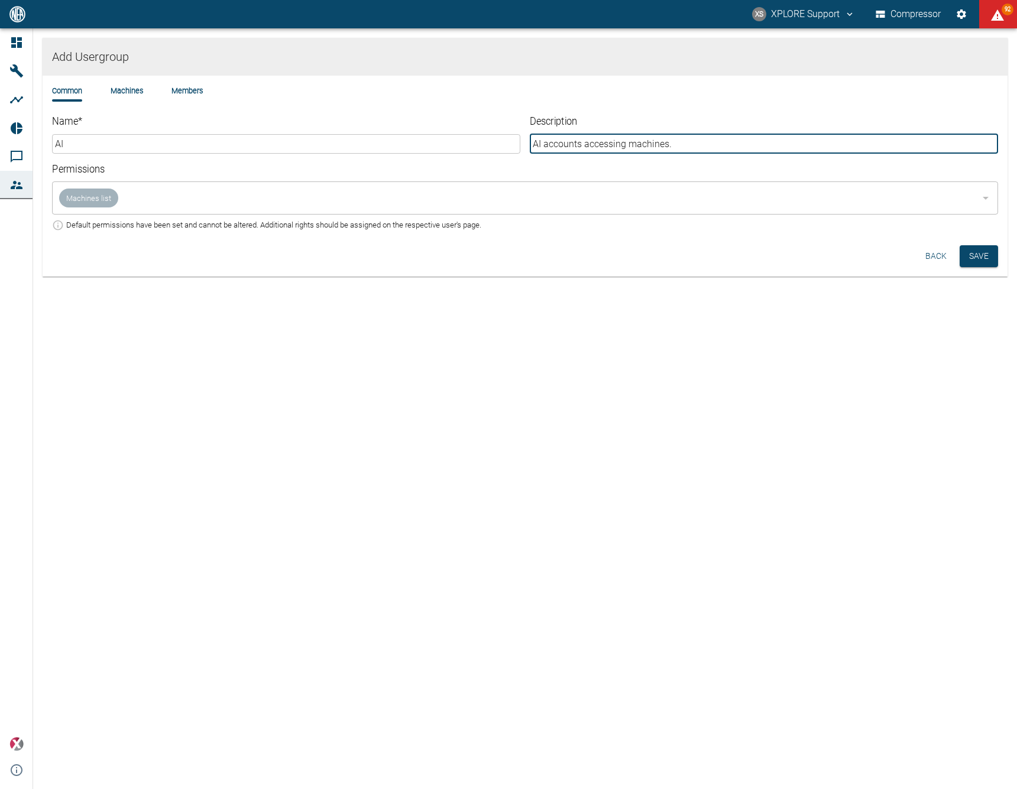
type input "AI accounts accessing machines."
click at [375, 287] on div "Add Usergroup Common Machines Members Name * AI ​ Description AI accounts acces…" at bounding box center [508, 408] width 1017 height 761
click at [88, 199] on div "Machines list ​" at bounding box center [525, 197] width 946 height 33
click at [132, 91] on li "Machines" at bounding box center [127, 90] width 33 height 11
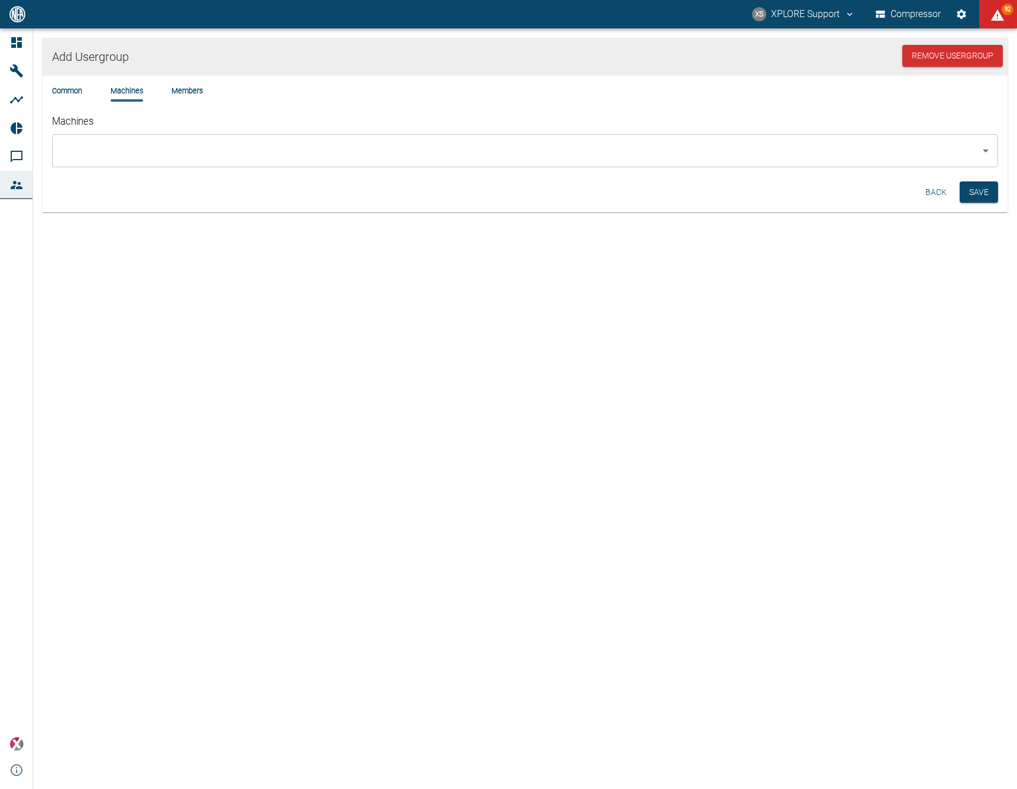
click at [258, 162] on div "​" at bounding box center [525, 150] width 946 height 33
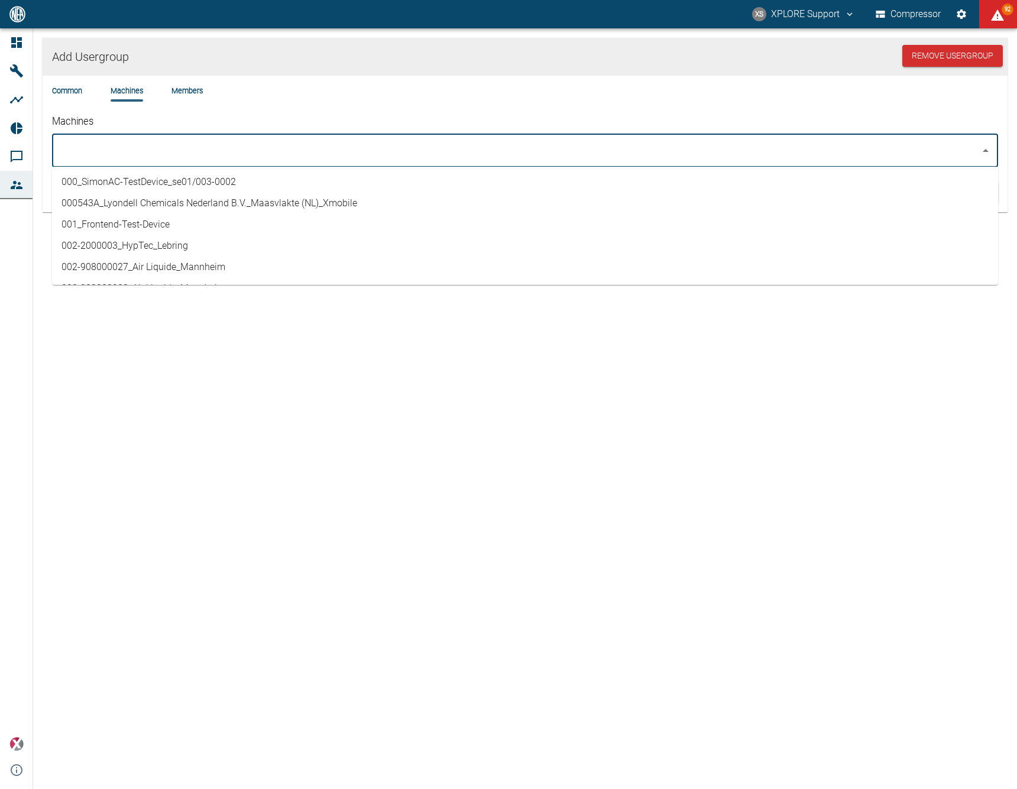
click at [262, 158] on input "Machines" at bounding box center [515, 150] width 917 height 22
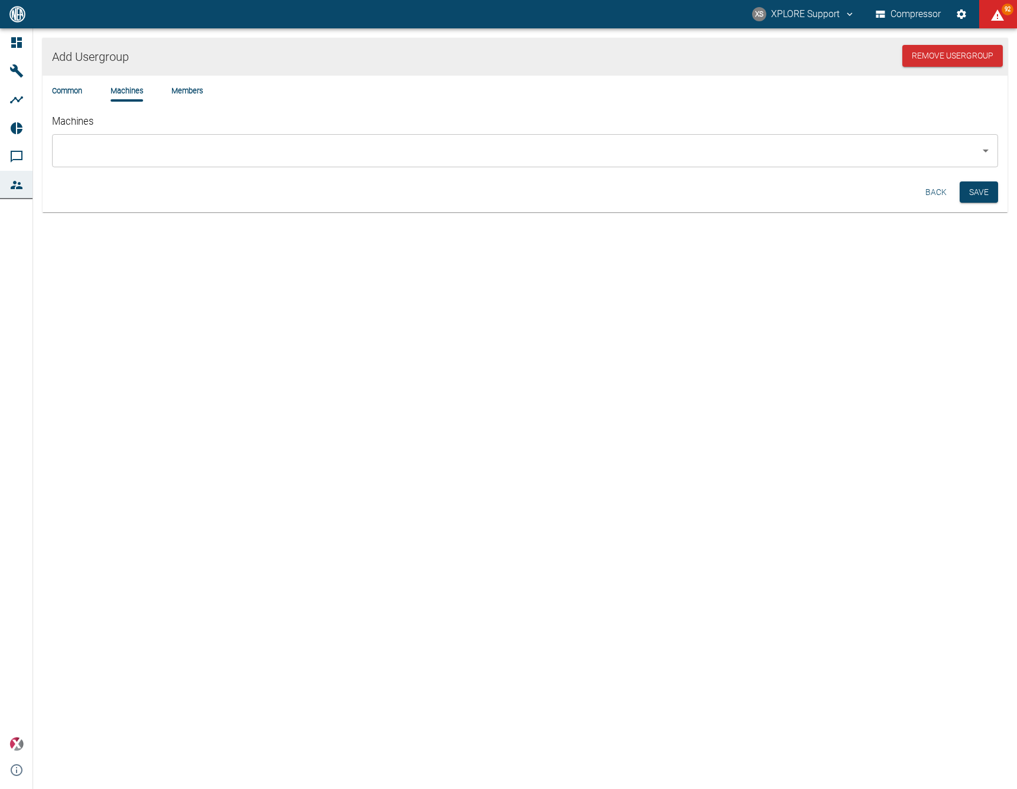
click at [189, 90] on li "Members" at bounding box center [186, 90] width 31 height 11
click at [284, 145] on input "Members" at bounding box center [551, 150] width 816 height 22
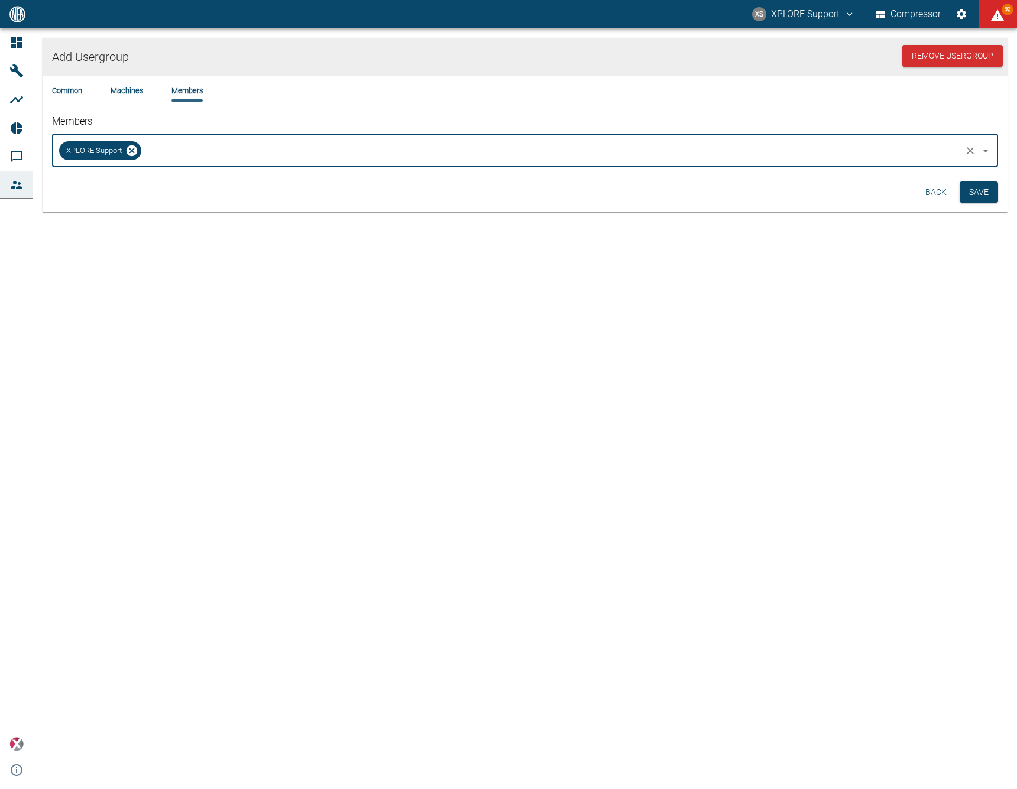
click at [284, 145] on input "Members" at bounding box center [551, 150] width 816 height 22
click at [128, 94] on li "Machines" at bounding box center [127, 90] width 33 height 11
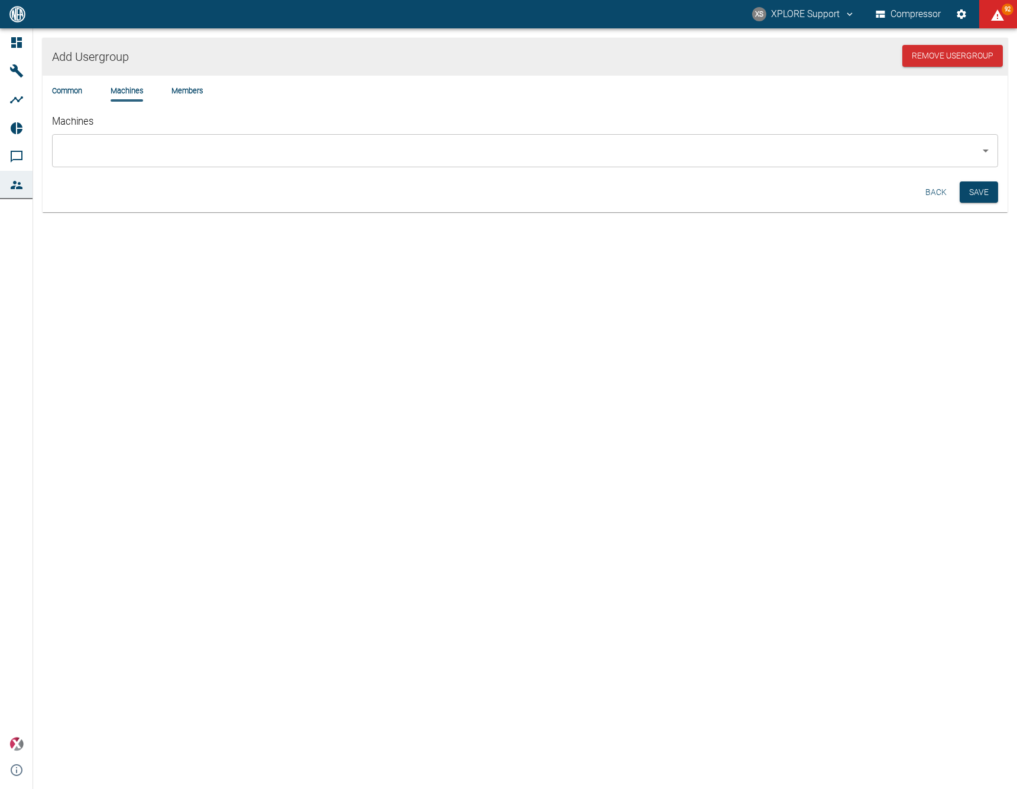
click at [180, 88] on li "Members" at bounding box center [186, 90] width 31 height 11
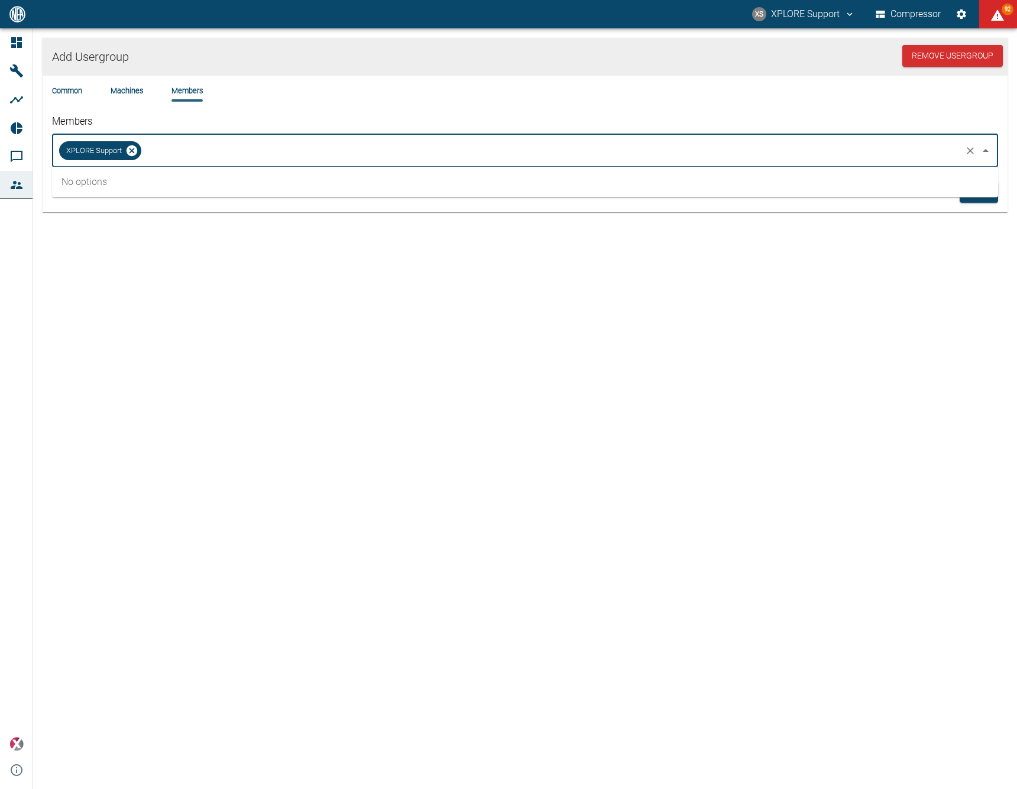
click at [205, 144] on input "Members" at bounding box center [551, 150] width 816 height 22
type input "d"
click at [296, 103] on div "Common Machines Members" at bounding box center [525, 100] width 946 height 30
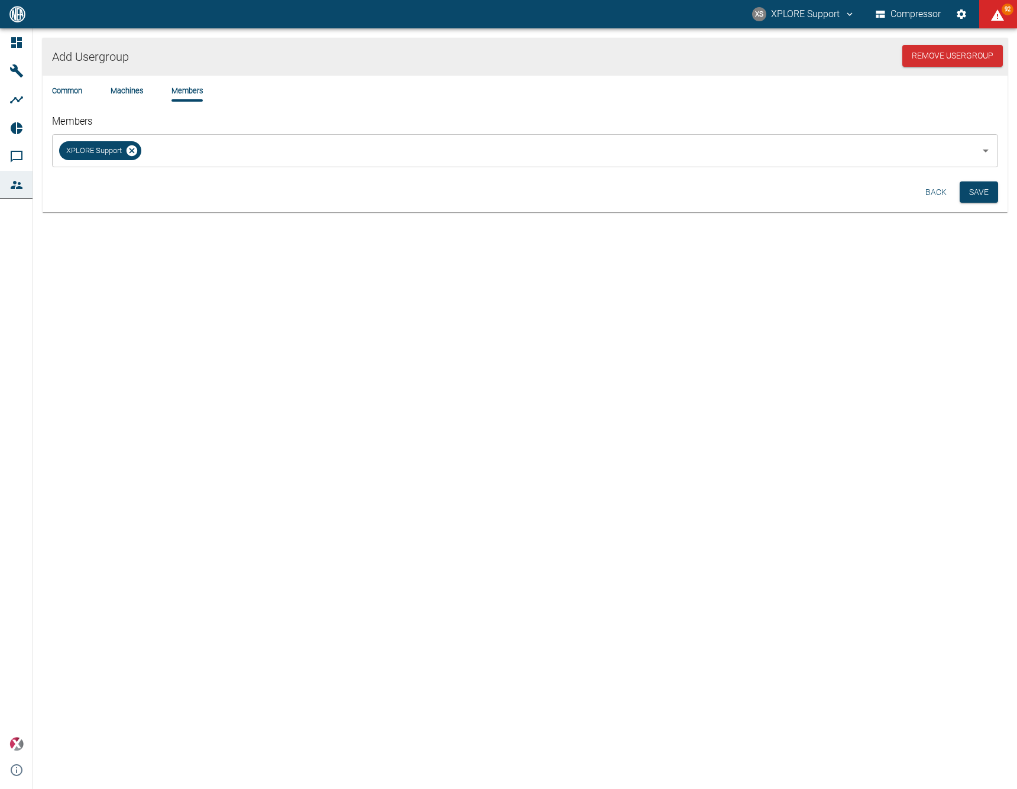
click at [127, 92] on li "Machines" at bounding box center [127, 90] width 33 height 11
click at [65, 89] on li "Common" at bounding box center [67, 90] width 30 height 11
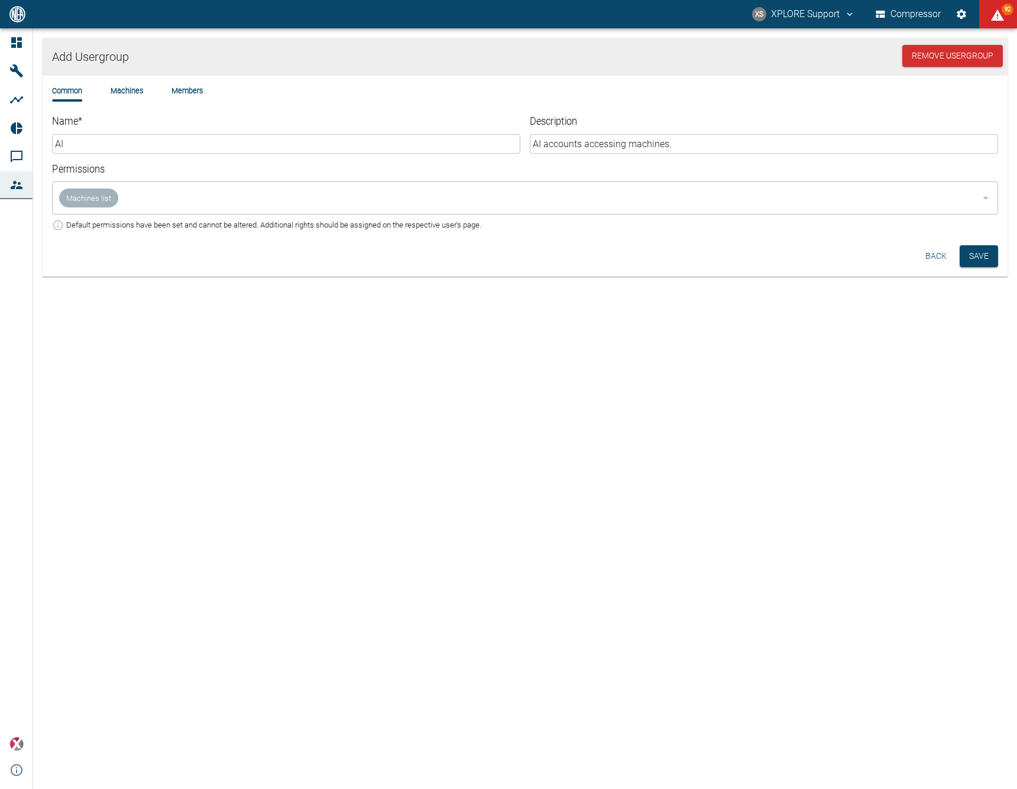
click at [128, 89] on li "Machines" at bounding box center [127, 90] width 33 height 11
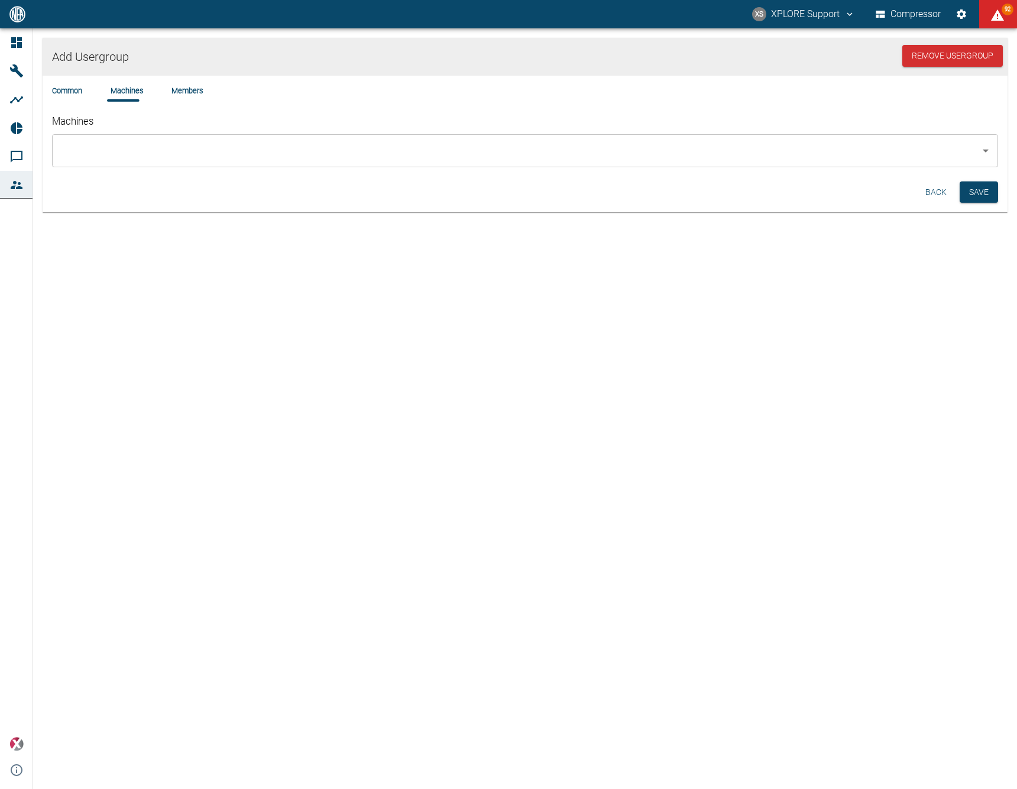
click at [109, 142] on input "Machines" at bounding box center [515, 150] width 917 height 22
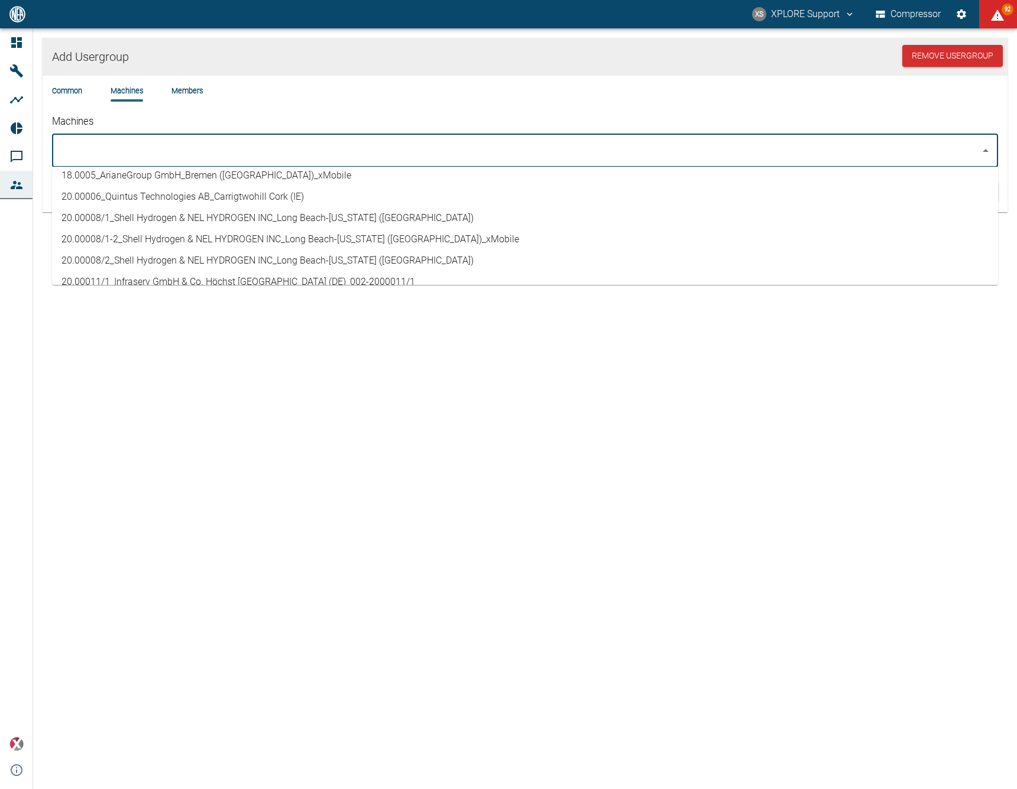
scroll to position [342, 0]
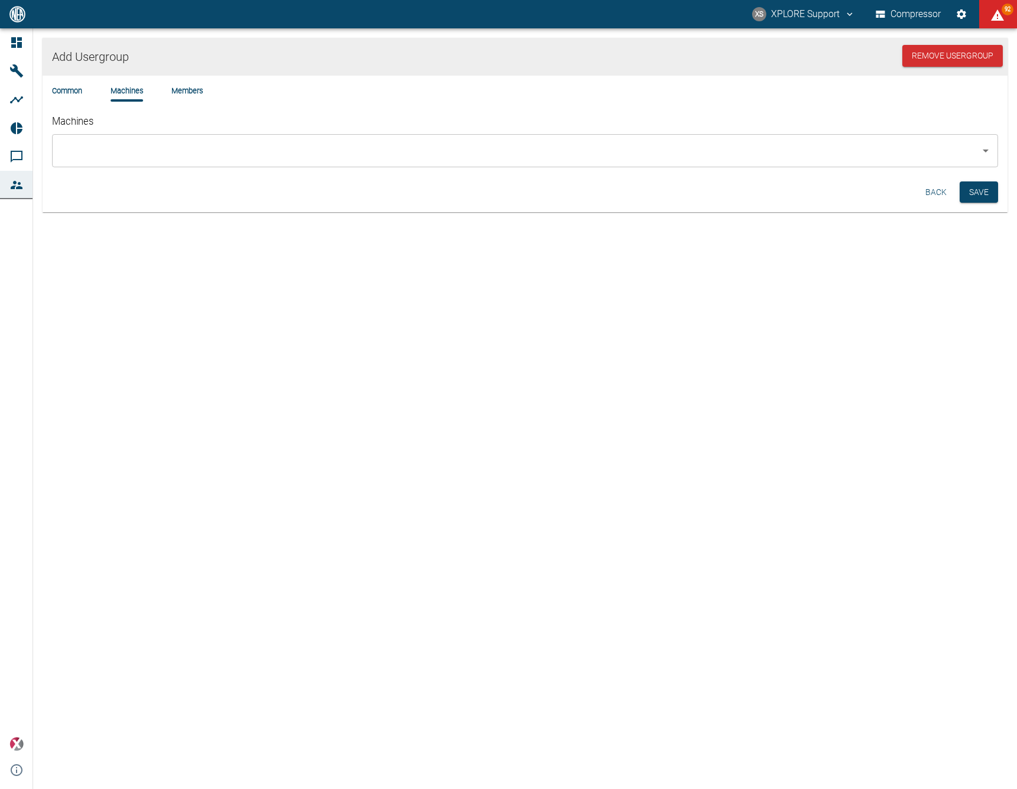
drag, startPoint x: 177, startPoint y: 357, endPoint x: 128, endPoint y: 146, distance: 216.5
click at [177, 357] on div "Add Usergroup Remove Usergroup Common Machines Members Machines ​ Back Save" at bounding box center [508, 408] width 1017 height 761
click at [70, 83] on div "Common Machines Members Machines ​" at bounding box center [525, 126] width 964 height 101
click at [69, 89] on li "Common" at bounding box center [67, 90] width 30 height 11
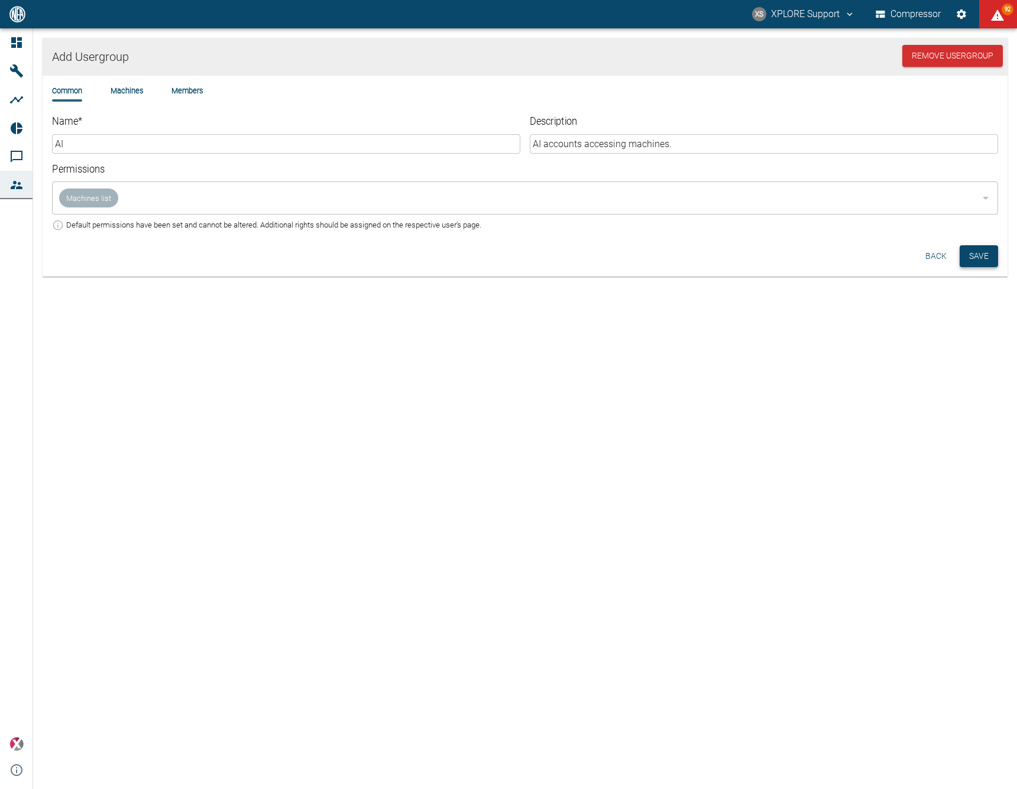
click at [972, 261] on button "Save" at bounding box center [978, 256] width 38 height 22
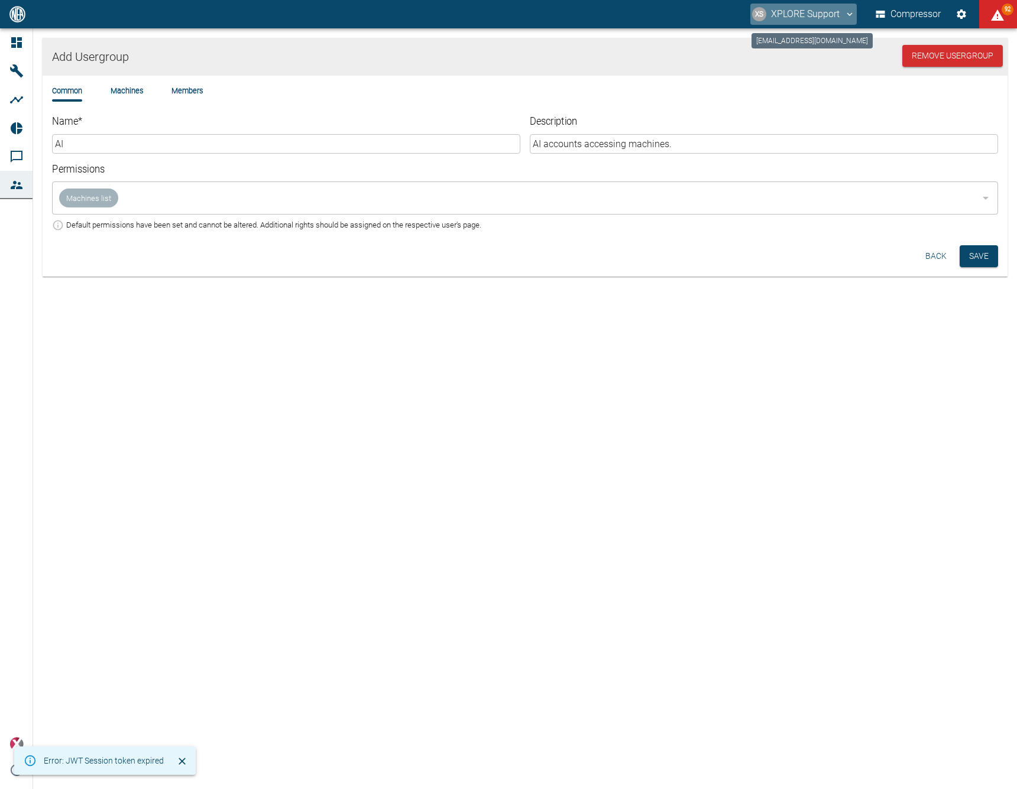
click at [780, 14] on button "XS XPLORE Support" at bounding box center [803, 14] width 106 height 21
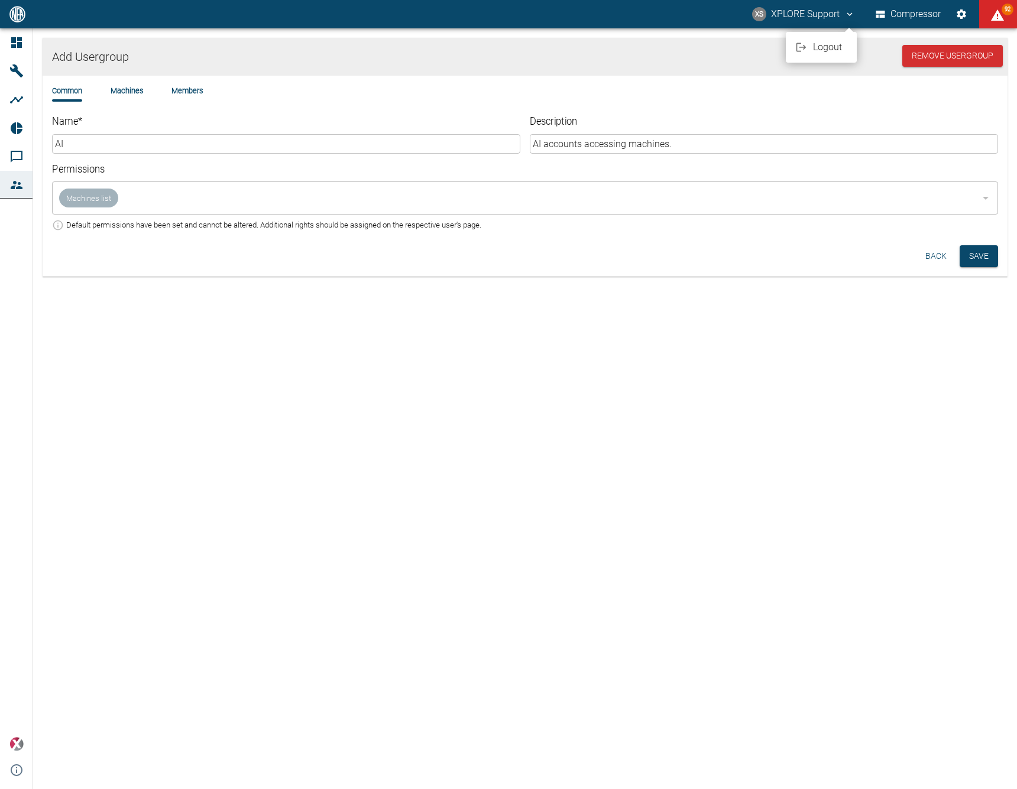
click at [780, 14] on div at bounding box center [508, 394] width 1017 height 789
click at [717, 307] on div "Add Usergroup Remove Usergroup Common Machines Members Name * AI ​ Description …" at bounding box center [508, 408] width 1017 height 761
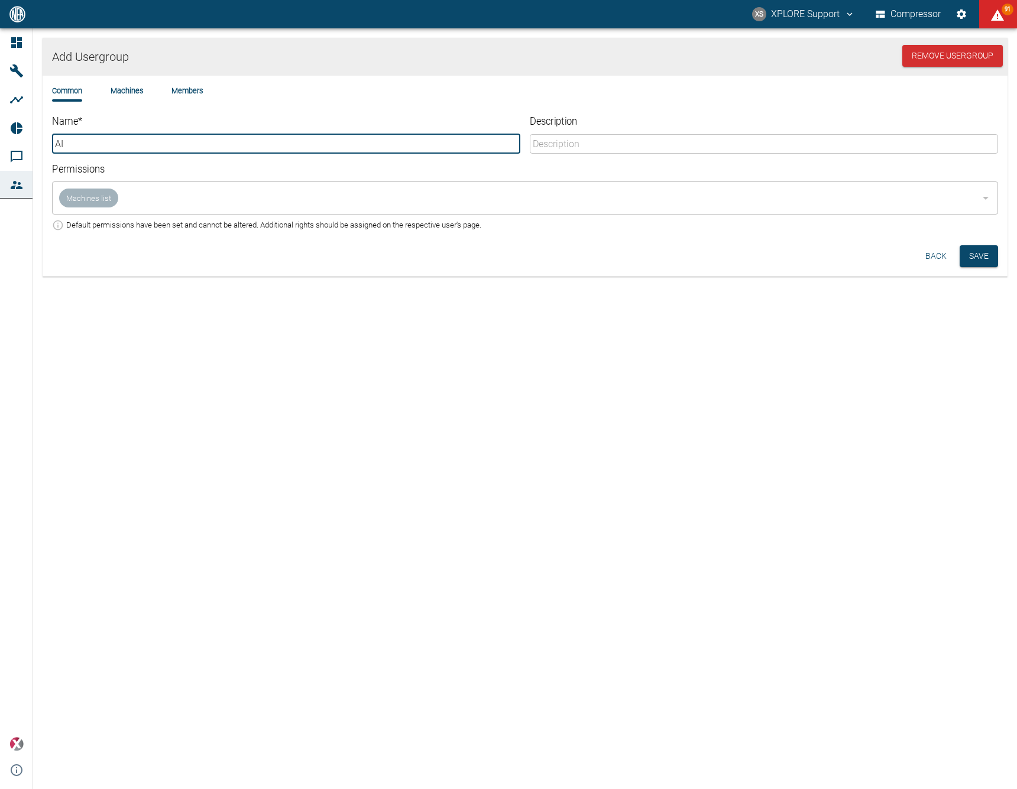
type input "AI"
click at [583, 395] on div "Add Usergroup Remove Usergroup Common Machines Members Name * AI ​ Description …" at bounding box center [508, 408] width 1017 height 761
click at [974, 261] on button "Save" at bounding box center [978, 256] width 38 height 22
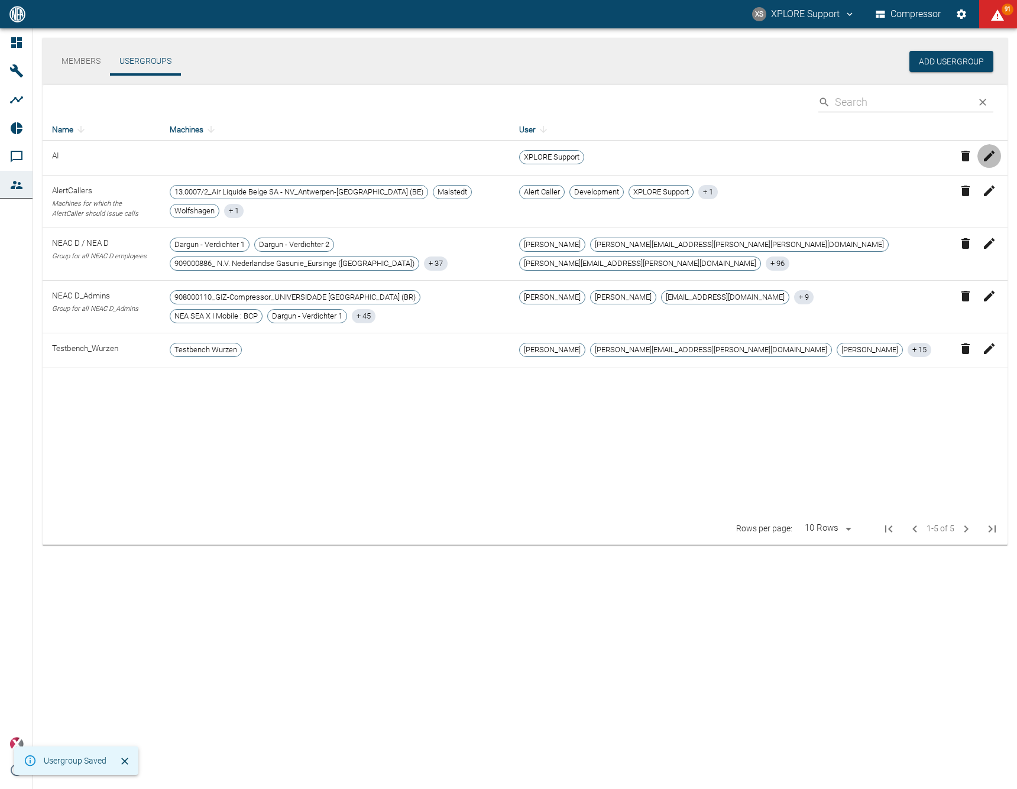
click at [990, 151] on icon "button" at bounding box center [989, 156] width 14 height 14
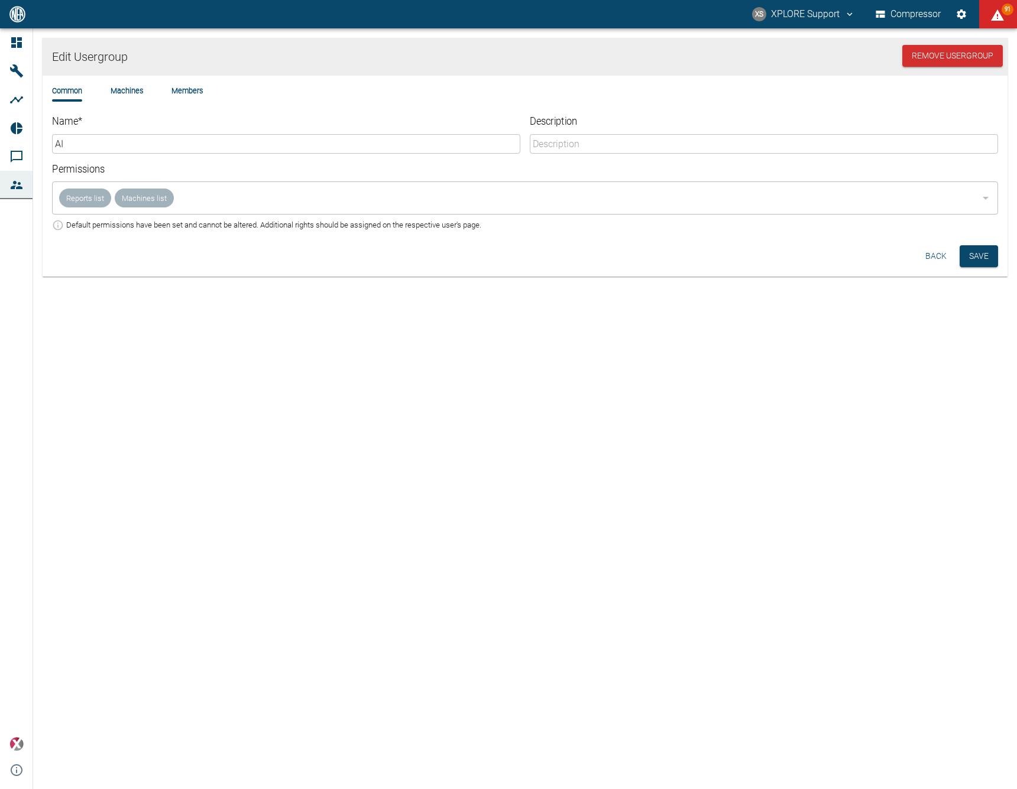
click at [187, 91] on li "Members" at bounding box center [186, 90] width 31 height 11
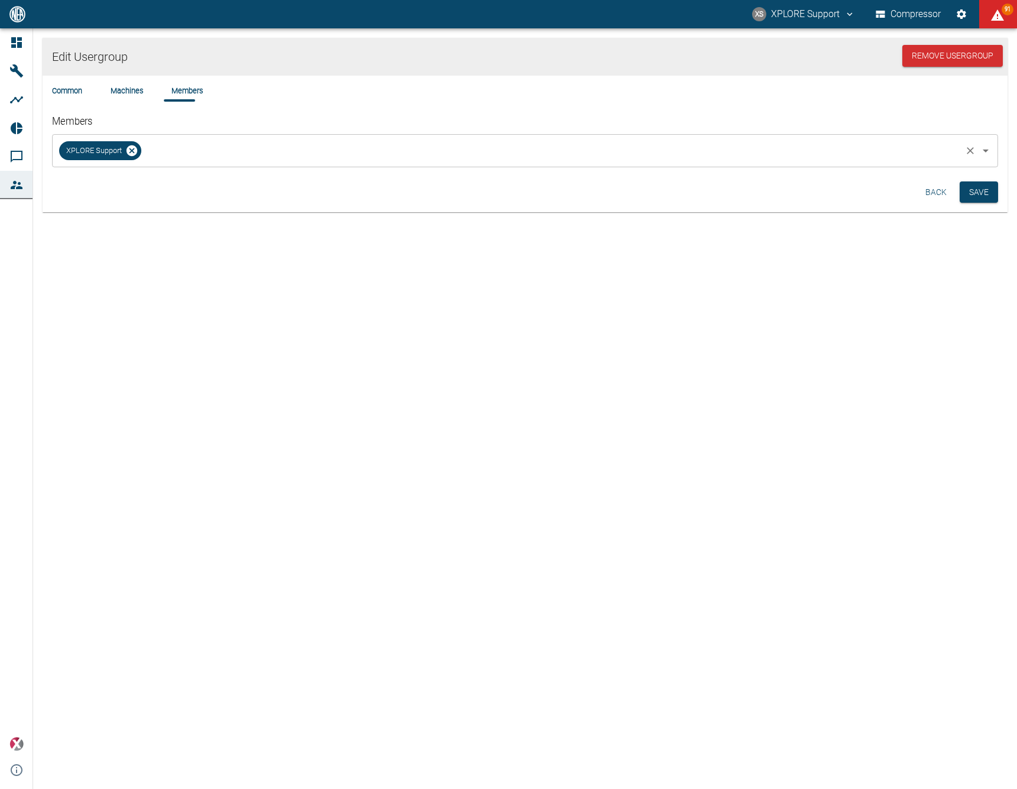
click at [187, 150] on input "Members" at bounding box center [551, 150] width 816 height 22
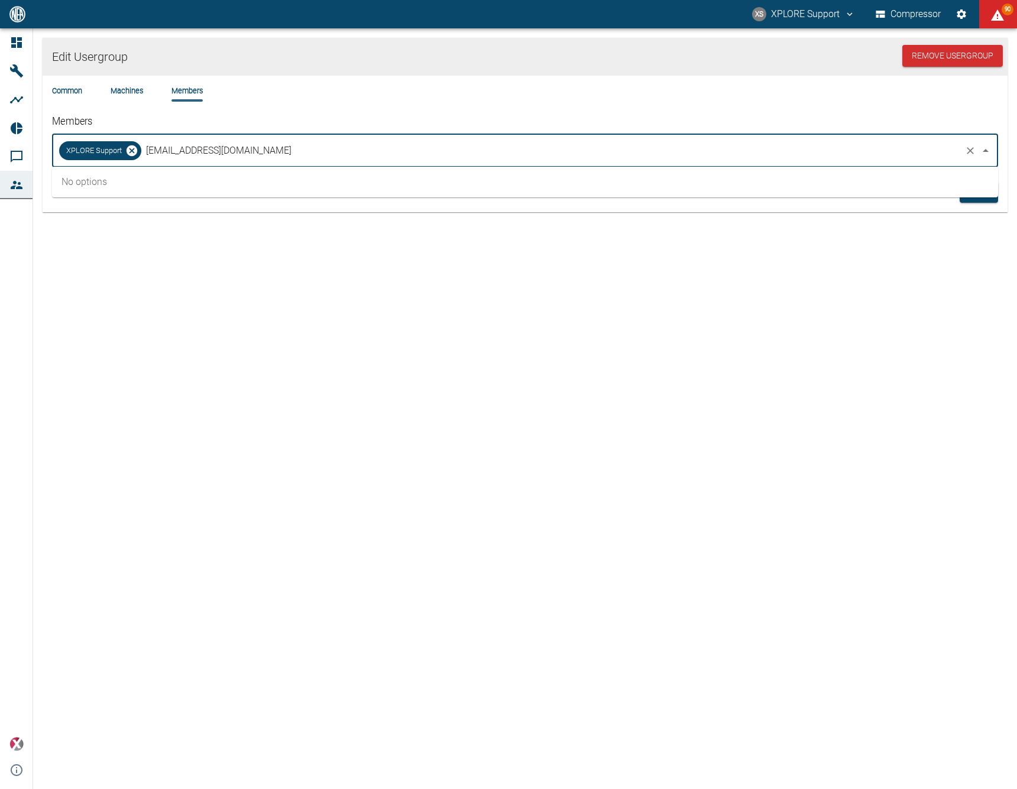
type input "ai-cas@nea-x.net"
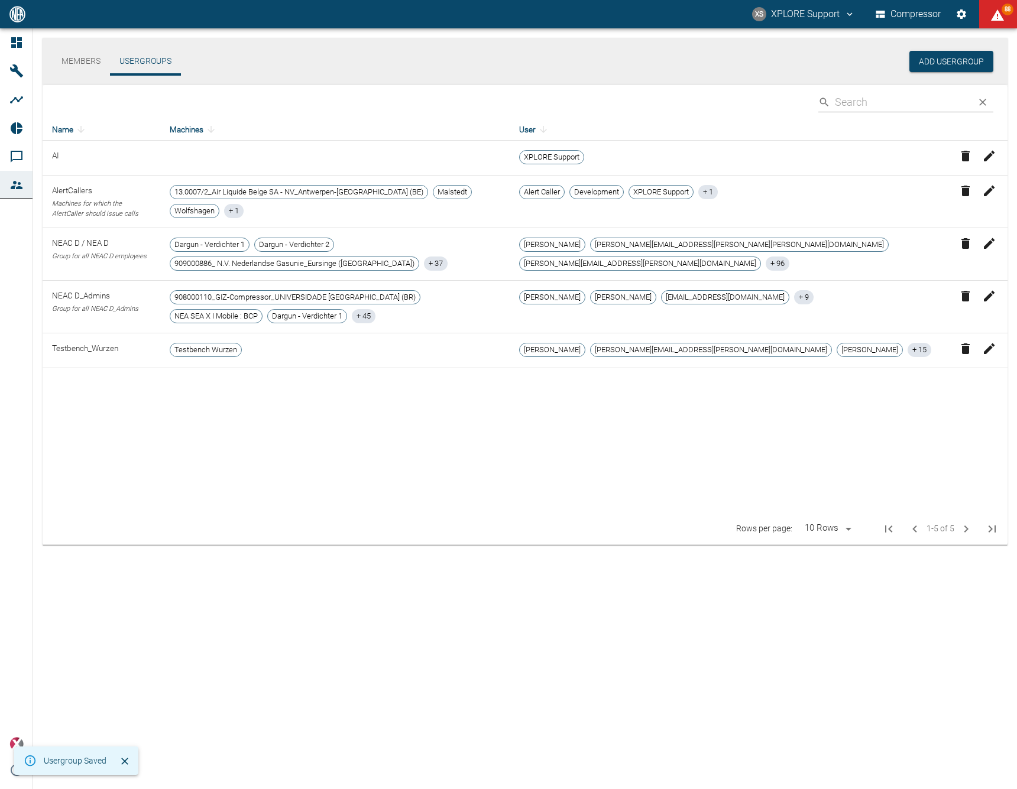
click at [85, 63] on button "Members" at bounding box center [81, 61] width 58 height 28
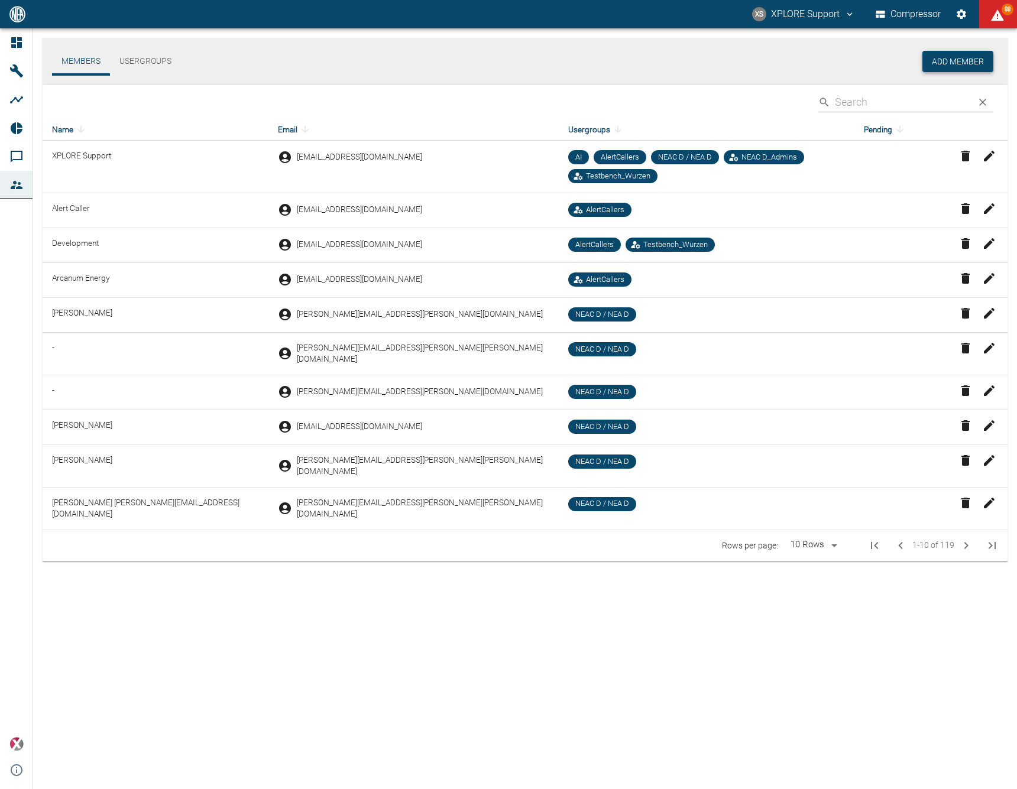
click at [954, 54] on button "Add Member" at bounding box center [957, 62] width 71 height 22
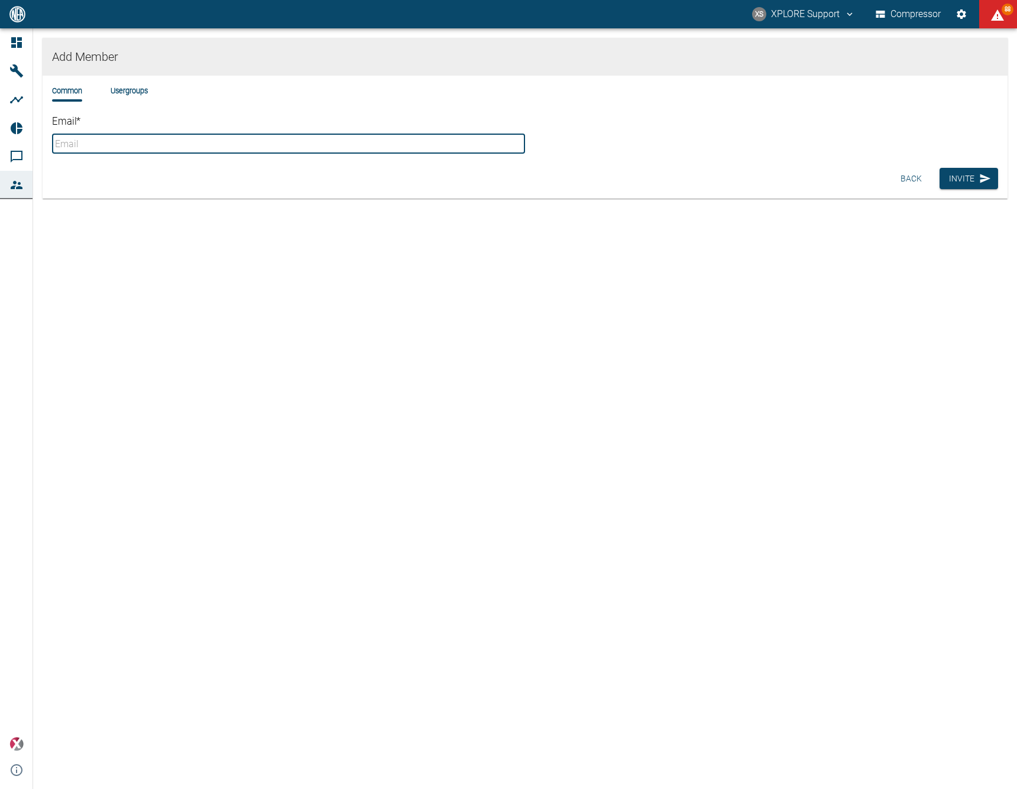
click at [178, 148] on input "Email *" at bounding box center [288, 144] width 473 height 20
paste input "ai-cas@nea-x.net"
type input "ai-cas@nea-x.net"
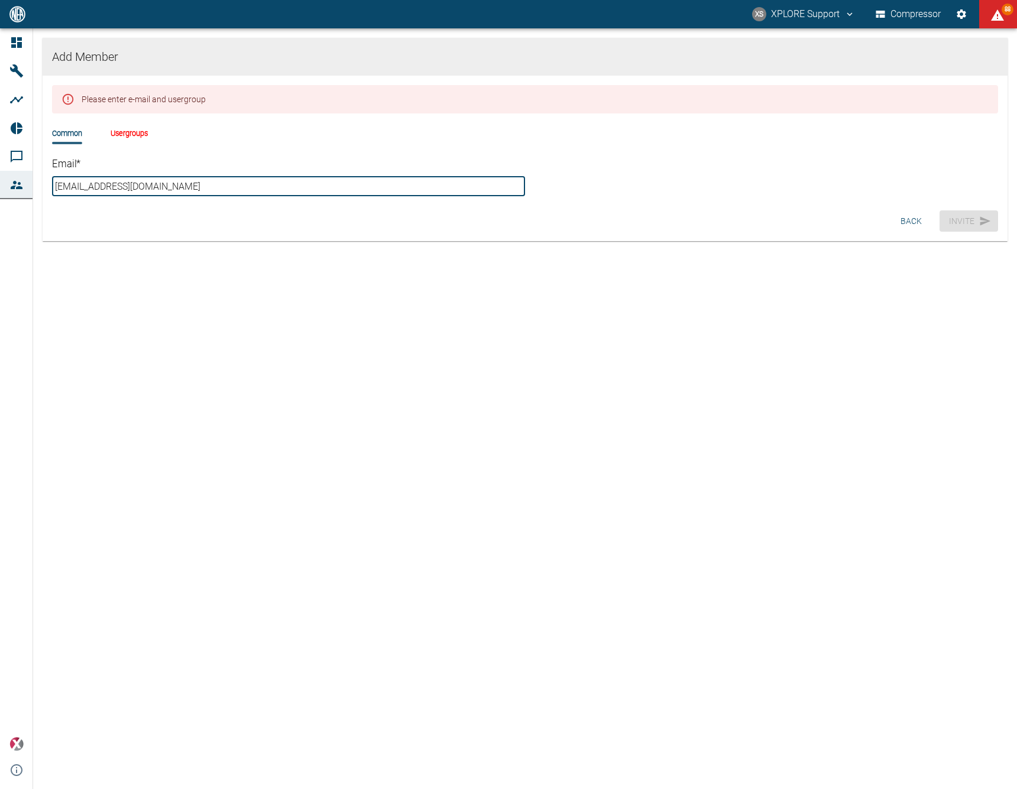
click at [605, 204] on div "Please enter e-mail and usergroup Common Usergroups Email * ai-cas@nea-x.net ​" at bounding box center [525, 141] width 964 height 130
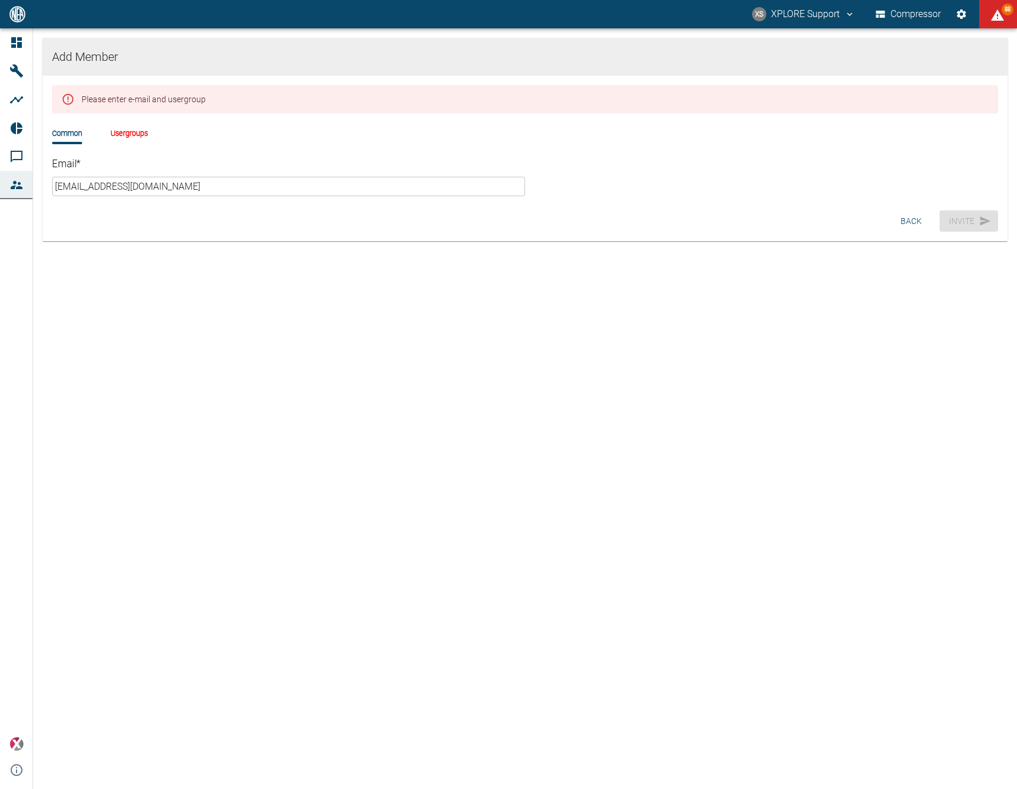
click at [139, 138] on li "Usergroups" at bounding box center [129, 133] width 37 height 11
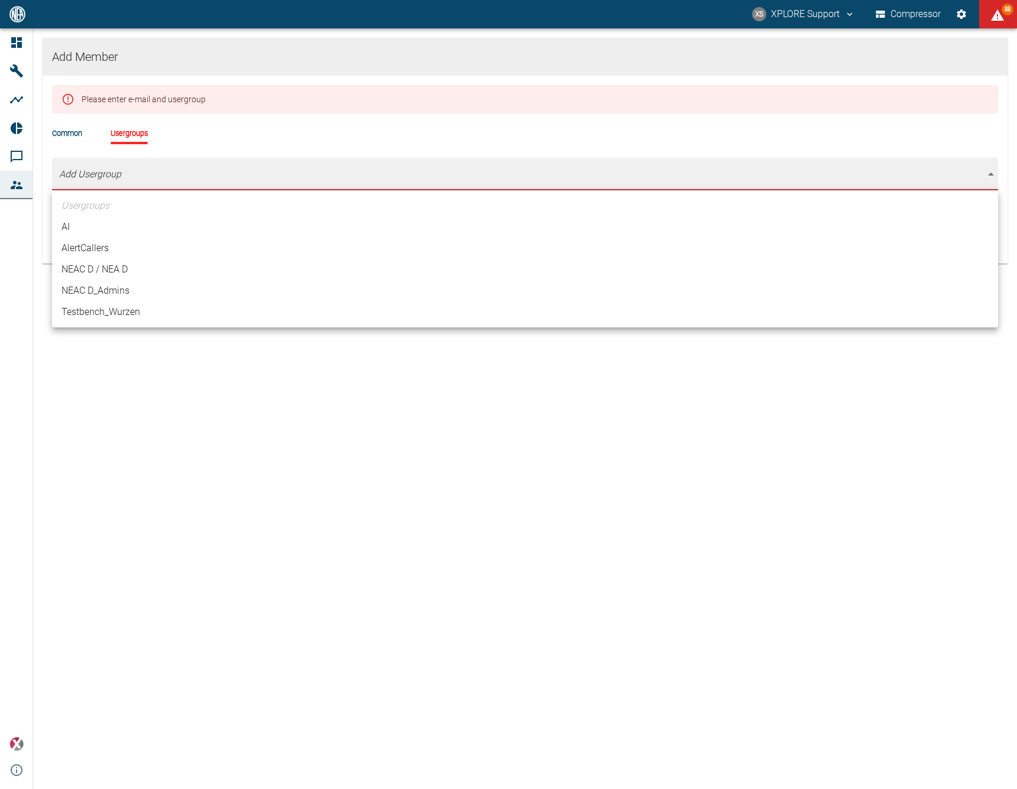
click at [114, 171] on body "XS XPLORE Support Compressor 88 Dashboard Machines Analyses Reports Comments Me…" at bounding box center [508, 394] width 1017 height 789
click at [77, 225] on li "AI" at bounding box center [525, 226] width 946 height 21
type input "[object Object]"
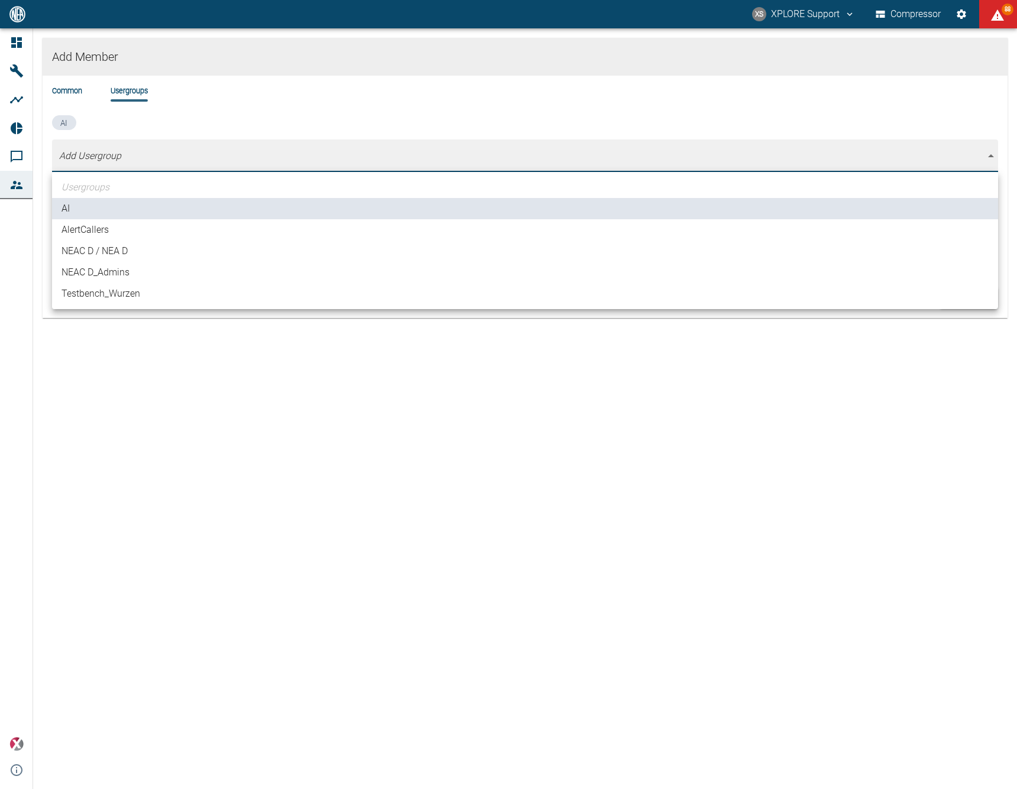
click at [178, 125] on div at bounding box center [508, 394] width 1017 height 789
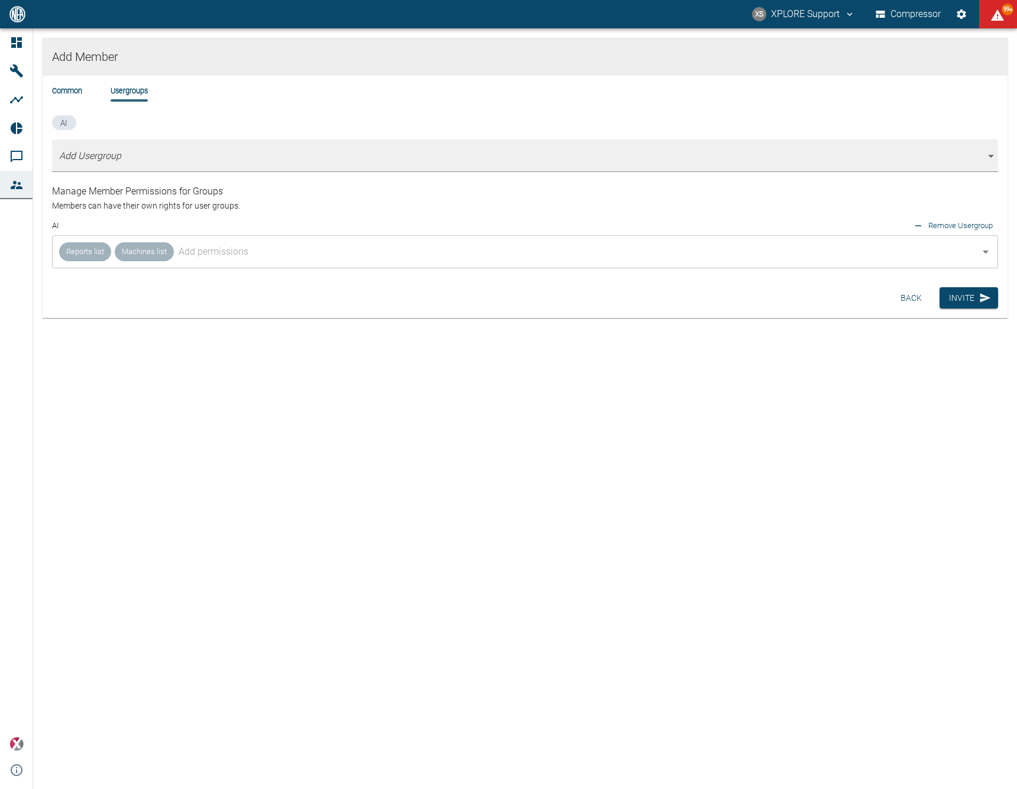
click at [77, 97] on div "Common Usergroups" at bounding box center [525, 100] width 946 height 30
click at [78, 95] on li "Common" at bounding box center [67, 90] width 30 height 11
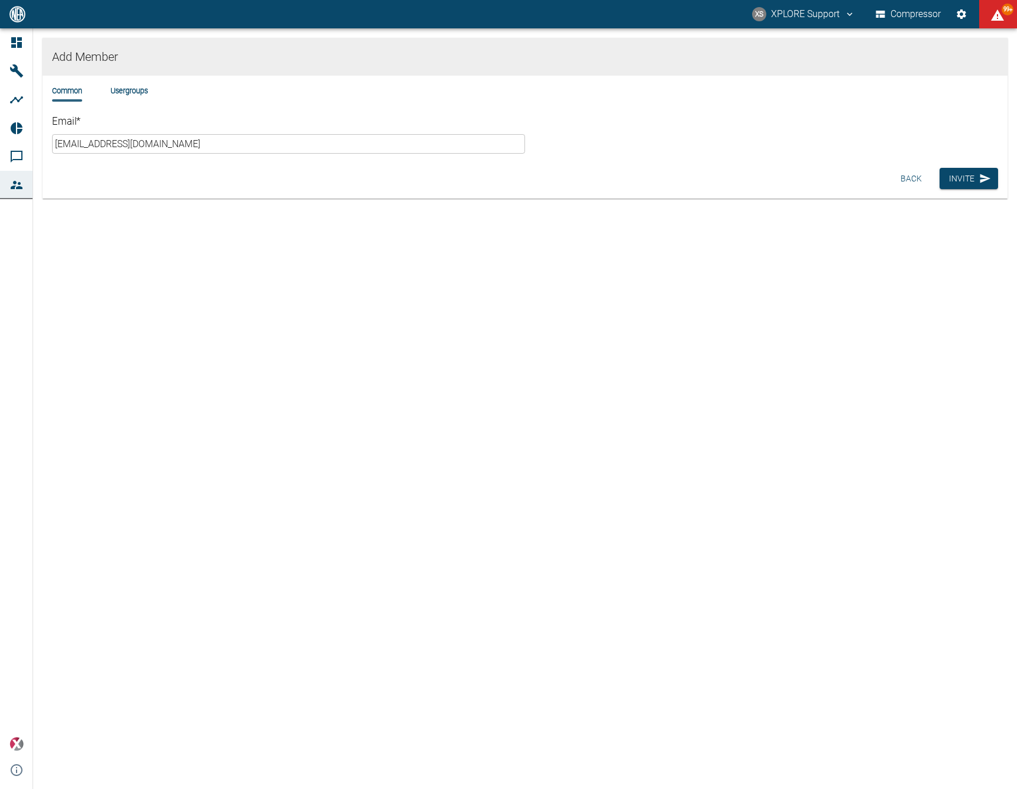
click at [126, 88] on li "Usergroups" at bounding box center [129, 90] width 37 height 11
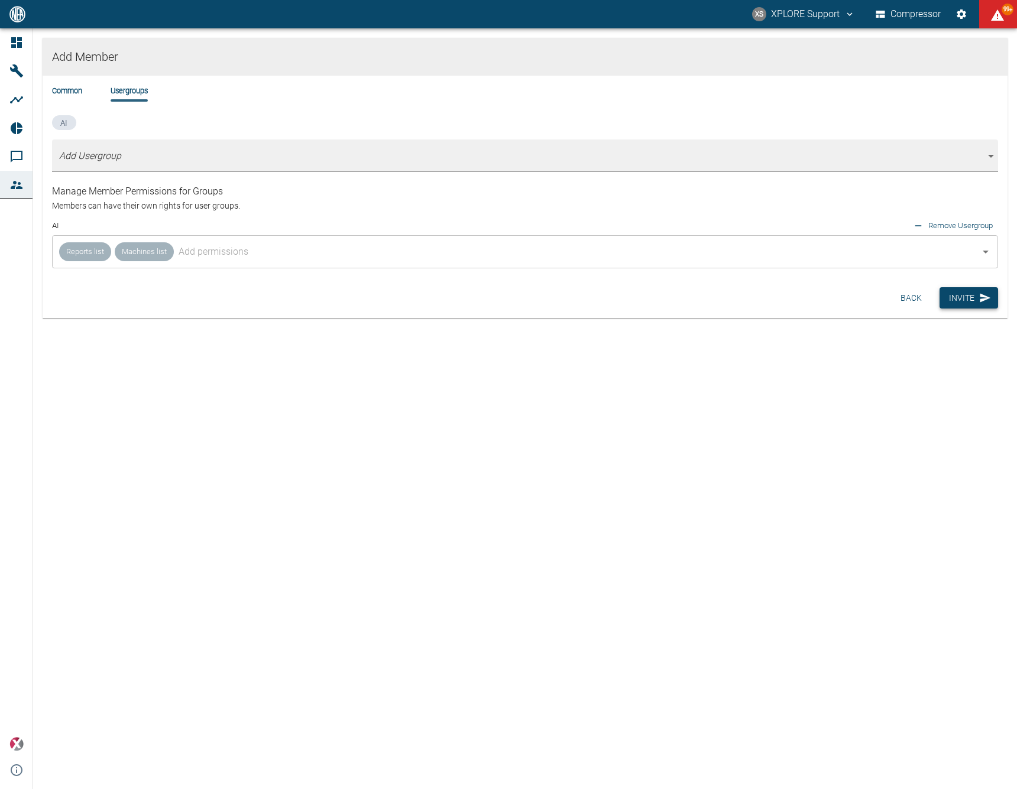
click at [973, 302] on button "Invite" at bounding box center [968, 298] width 59 height 22
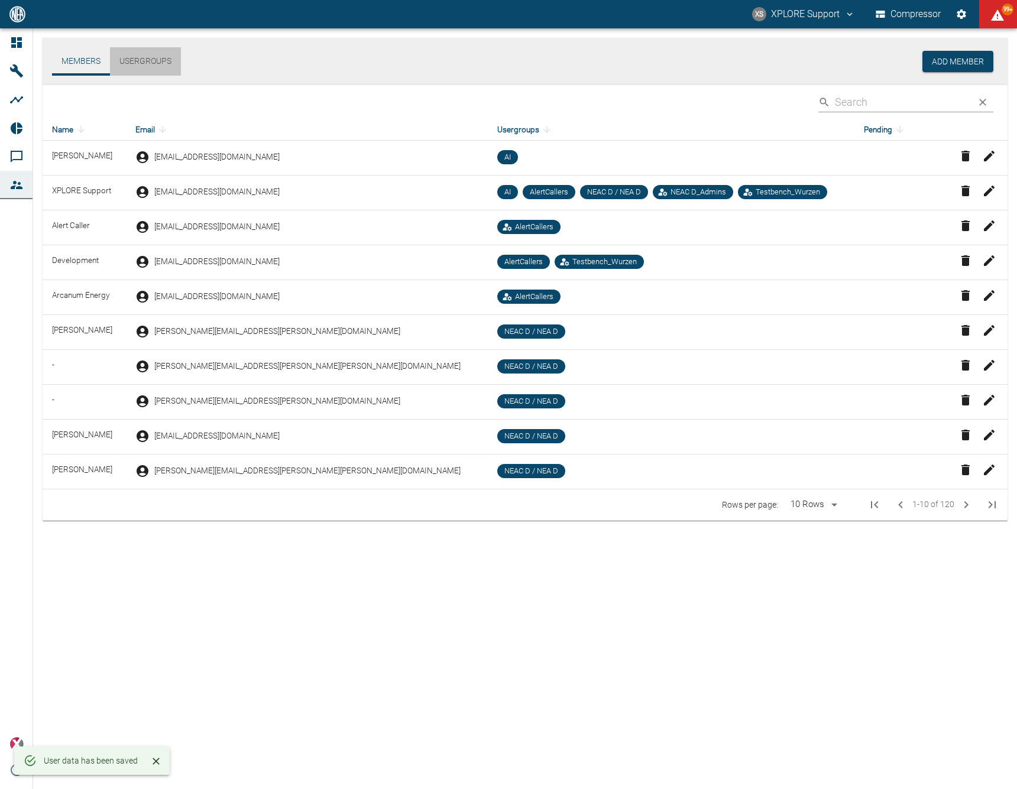
click at [150, 62] on button "Usergroups" at bounding box center [145, 61] width 71 height 28
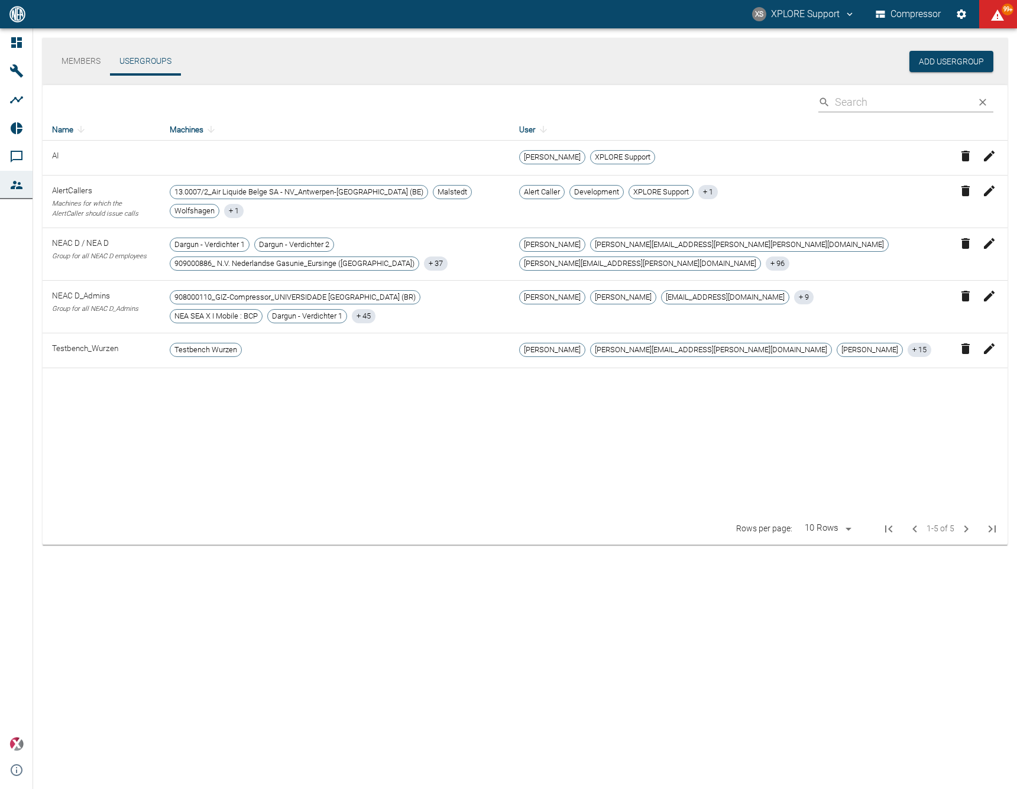
click at [989, 155] on icon "button" at bounding box center [988, 156] width 11 height 11
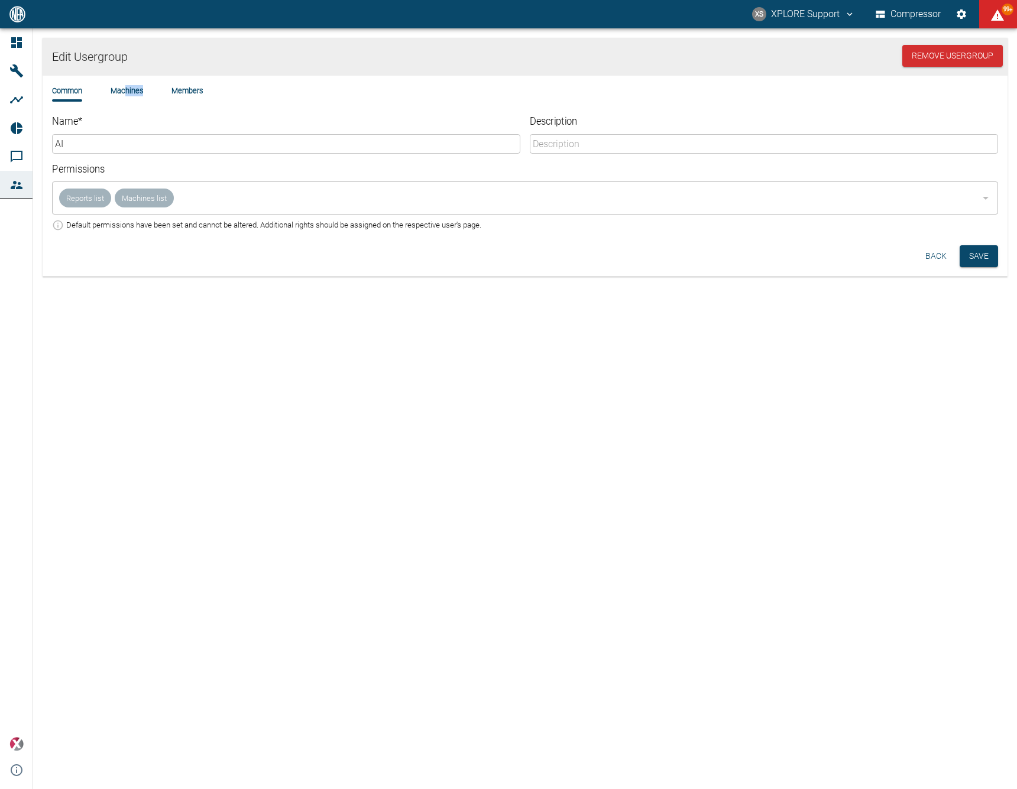
click at [126, 95] on li "Machines" at bounding box center [127, 90] width 33 height 11
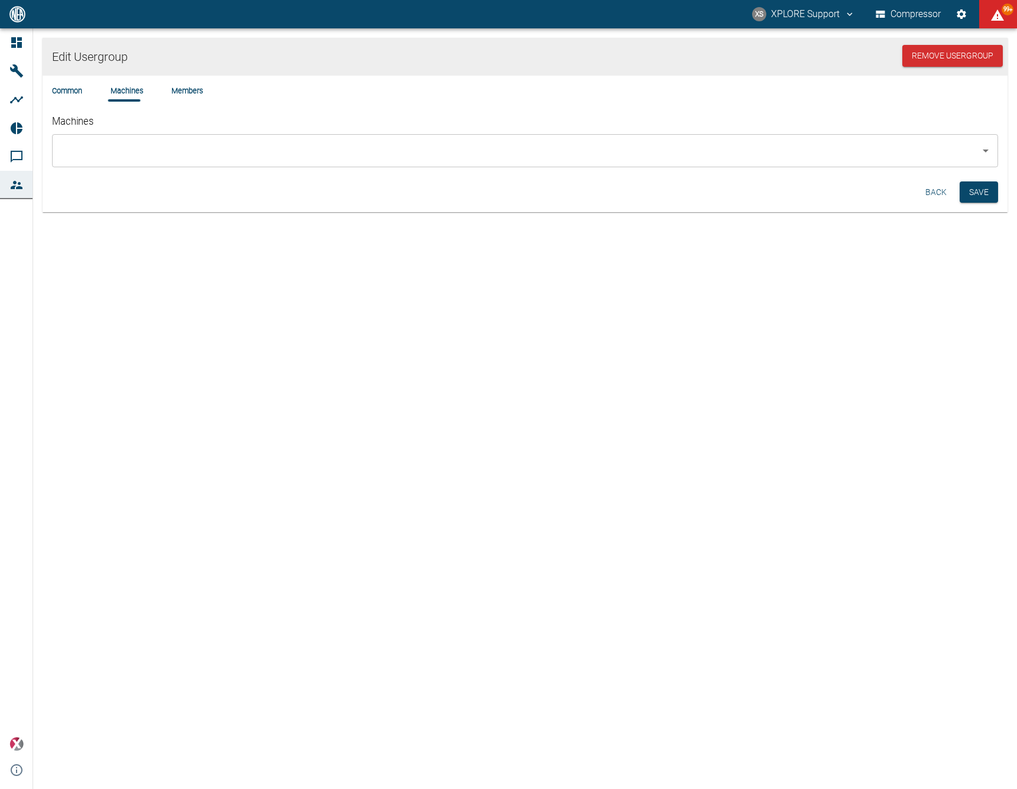
click at [131, 145] on input "Machines" at bounding box center [515, 150] width 917 height 22
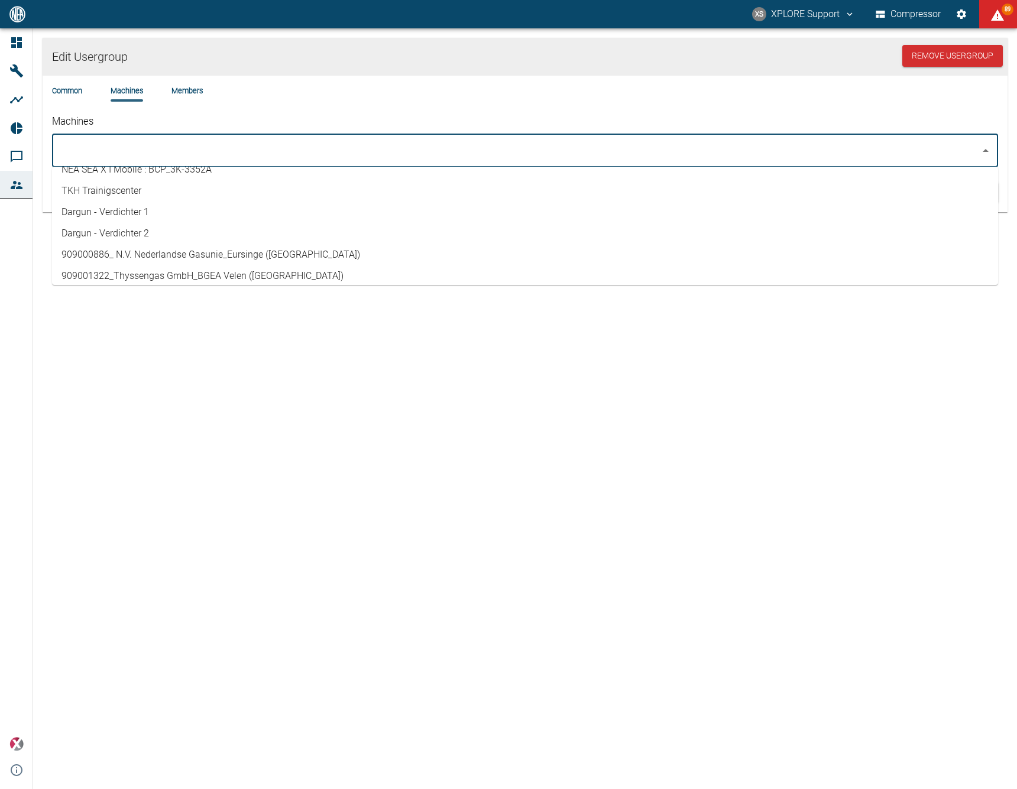
scroll to position [36, 0]
click at [195, 250] on li "909000886_ N.V. Nederlandse Gasunie_Eursinge ([GEOGRAPHIC_DATA])" at bounding box center [525, 252] width 946 height 21
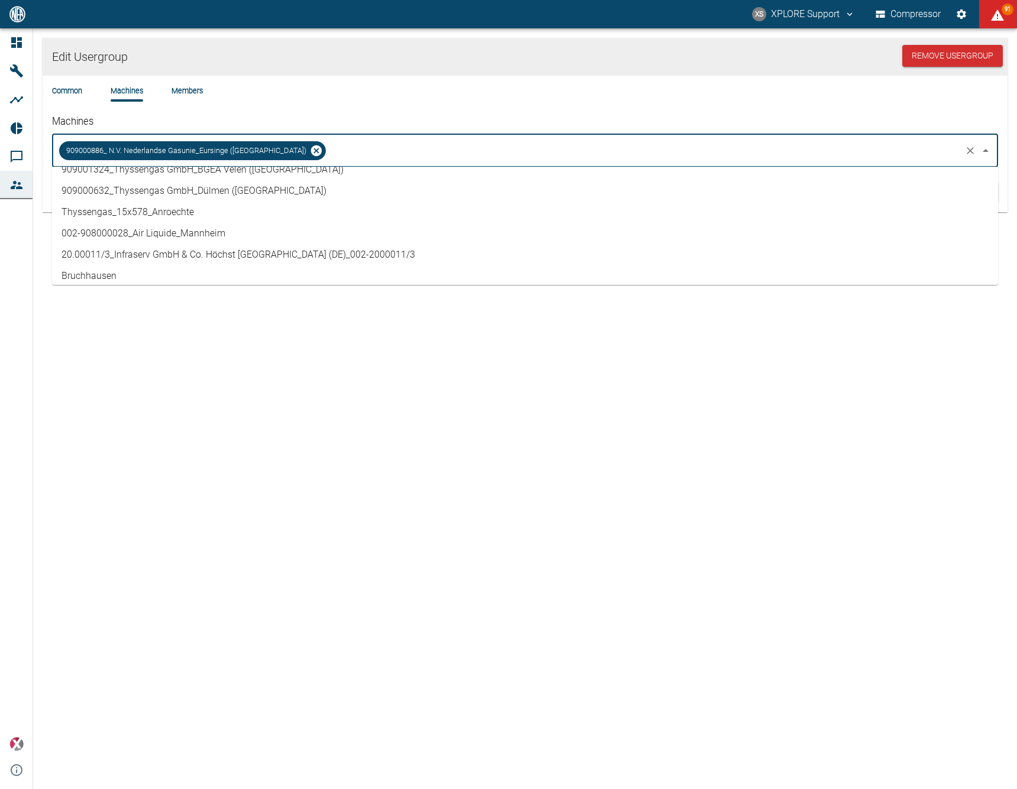
scroll to position [1050, 0]
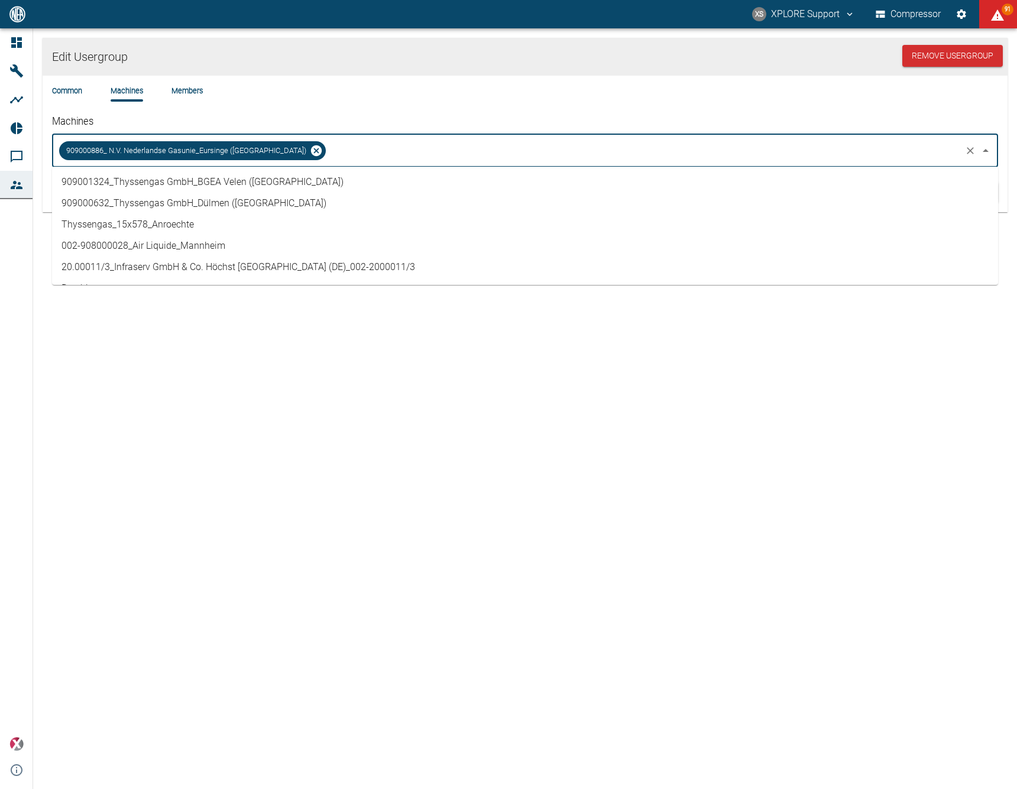
click at [233, 203] on li "909000632_Thyssengas GmbH_Dülmen ([GEOGRAPHIC_DATA])" at bounding box center [525, 203] width 946 height 21
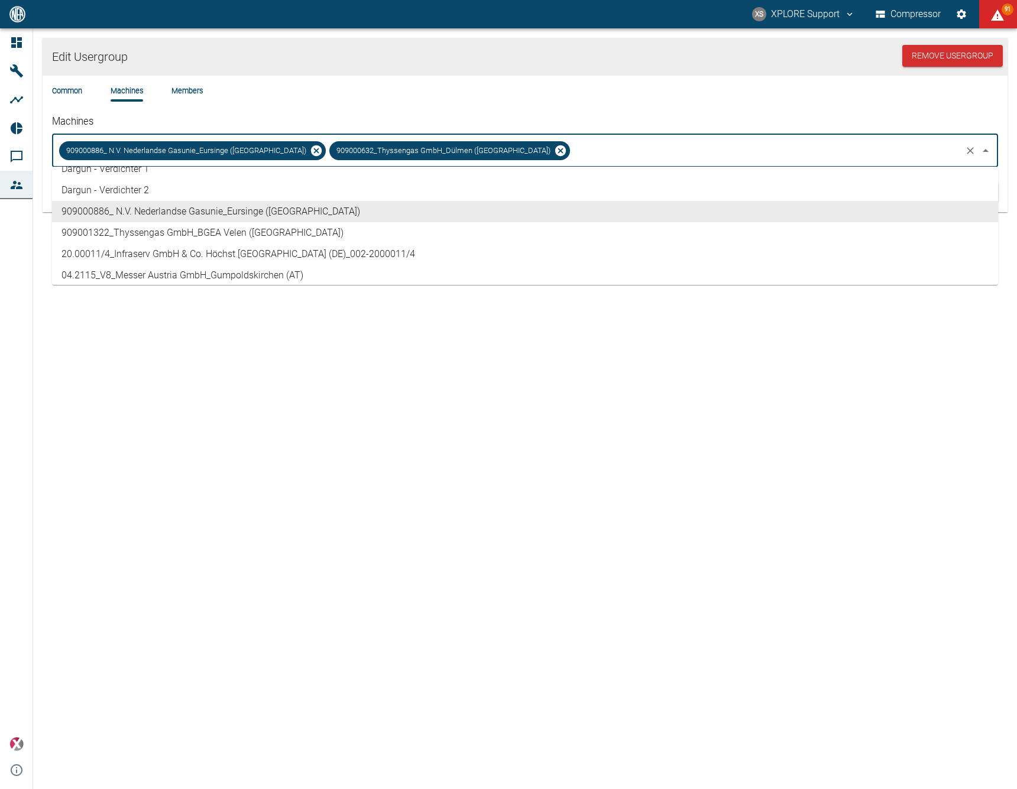
scroll to position [95, 0]
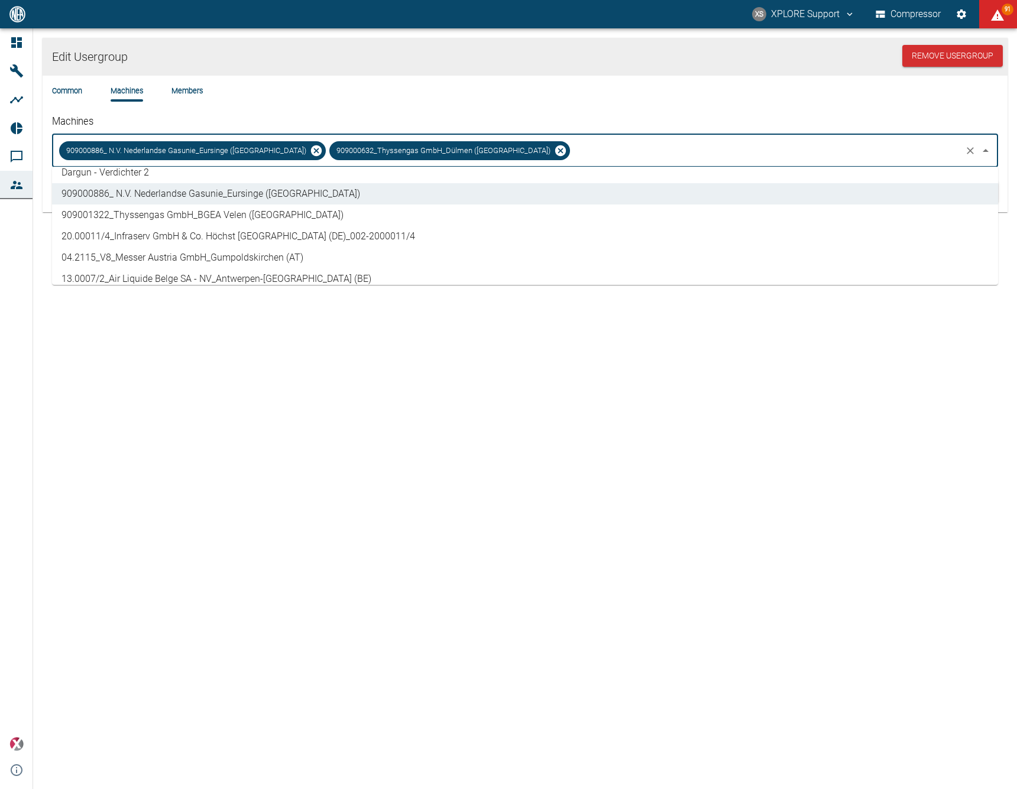
click at [212, 257] on li "04.2115_V8_Messer Austria GmbH_Gumpoldskirchen (AT)" at bounding box center [525, 257] width 946 height 21
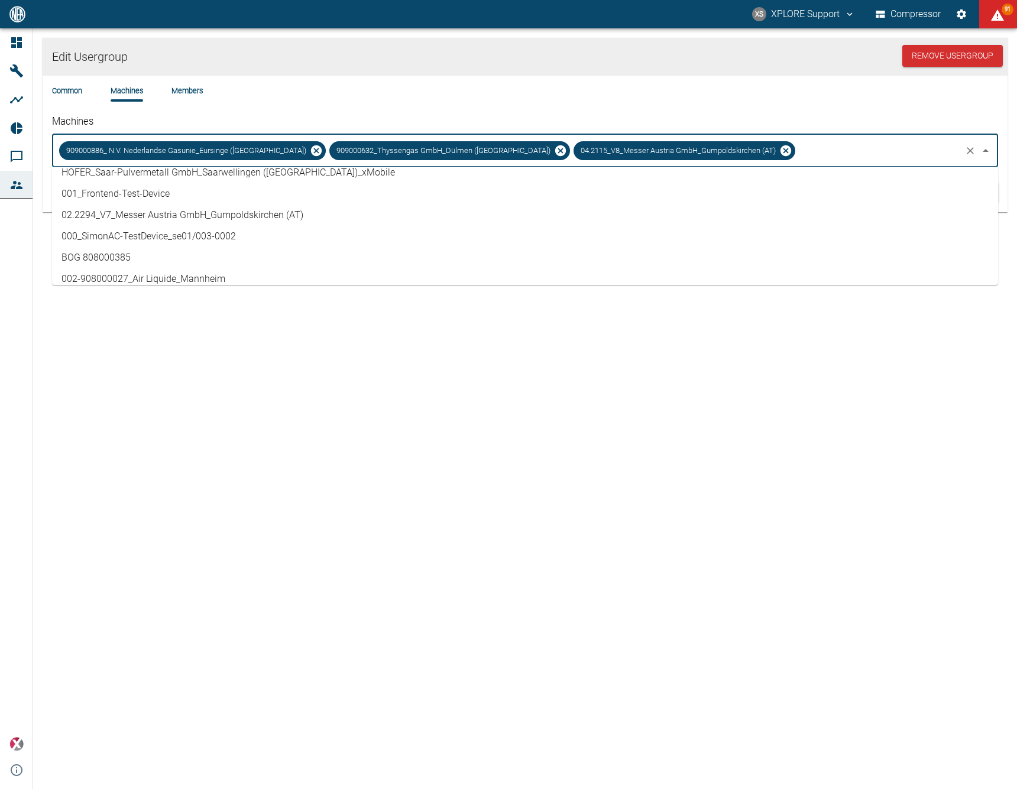
scroll to position [310, 0]
click at [127, 210] on li "02.2294_V7_Messer Austria GmbH_Gumpoldskirchen (AT)" at bounding box center [525, 212] width 946 height 21
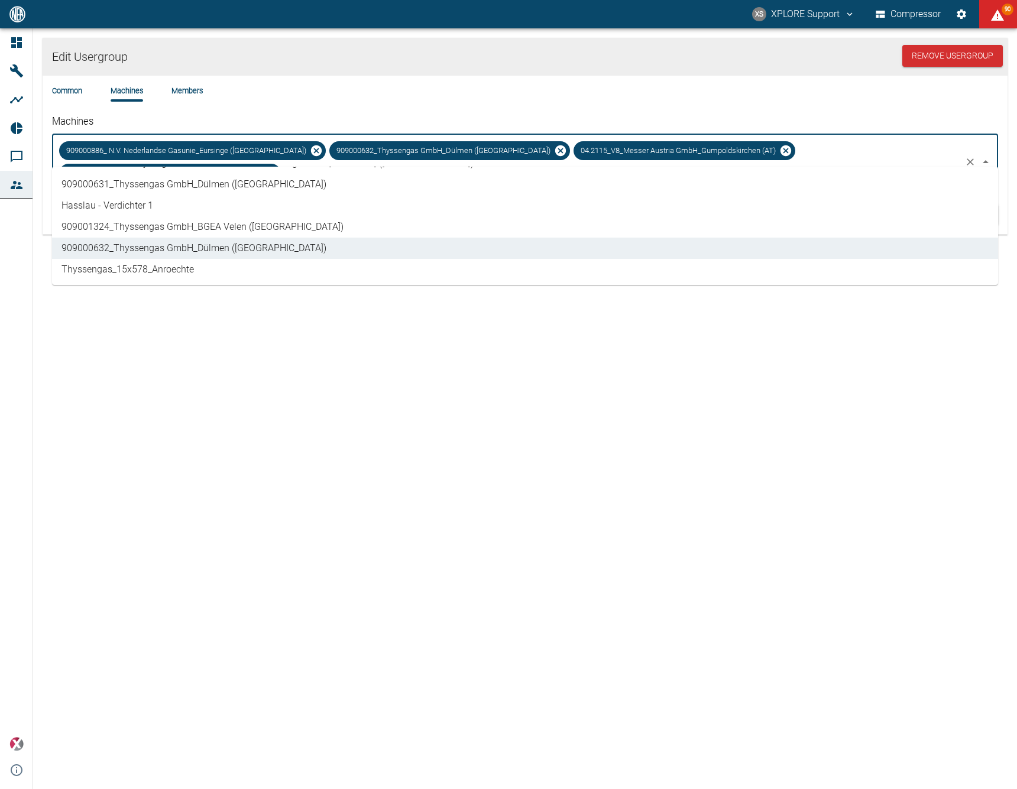
scroll to position [1000, 0]
click at [208, 182] on li "909000631_Thyssengas GmbH_Dülmen ([GEOGRAPHIC_DATA])" at bounding box center [525, 181] width 946 height 21
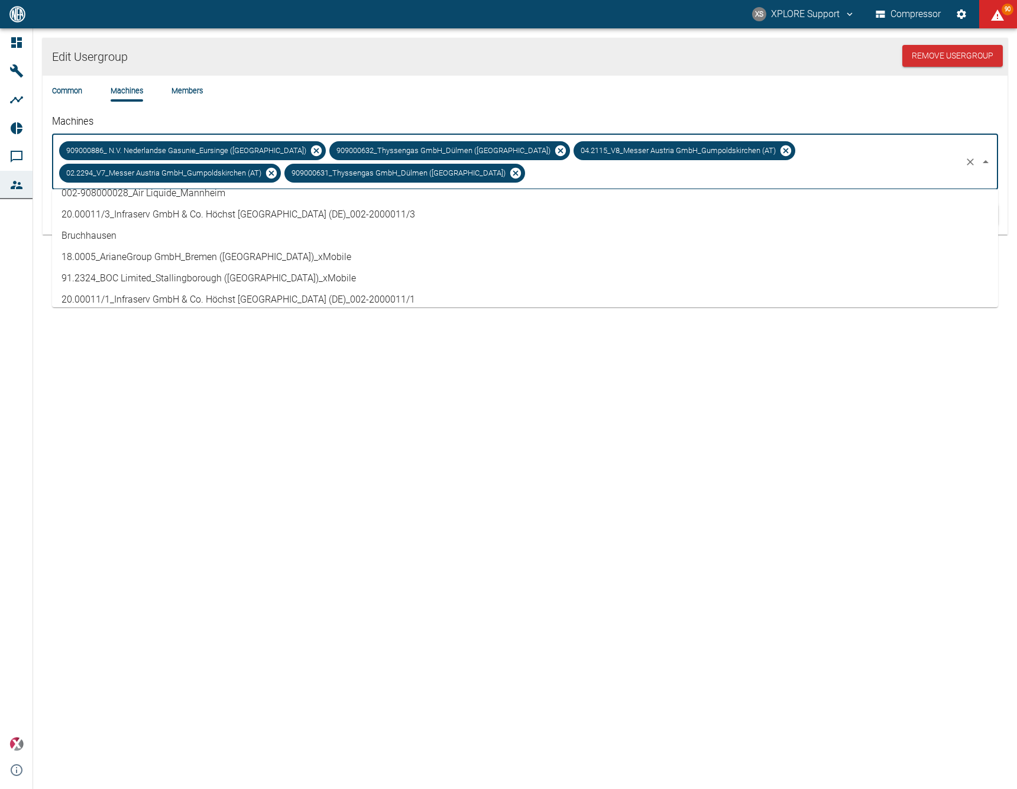
scroll to position [1210, 0]
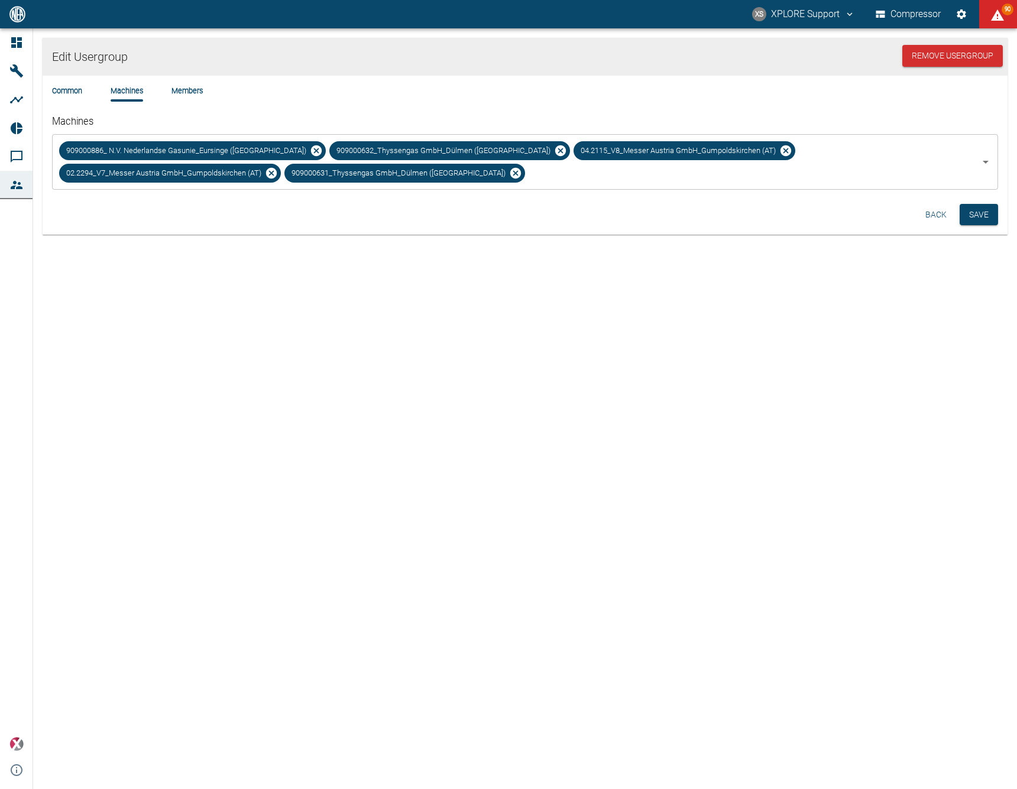
click at [316, 416] on div "Edit Usergroup Remove Usergroup Common Machines Members Machines 909000886_ N.V…" at bounding box center [508, 408] width 1017 height 761
click at [983, 216] on button "Save" at bounding box center [978, 215] width 38 height 22
